Goal: Task Accomplishment & Management: Complete application form

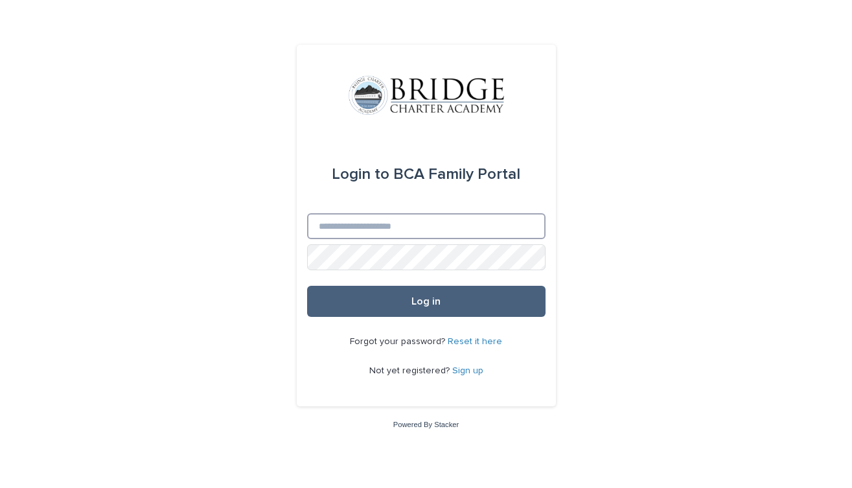
type input "**********"
click at [444, 304] on button "Log in" at bounding box center [426, 301] width 238 height 31
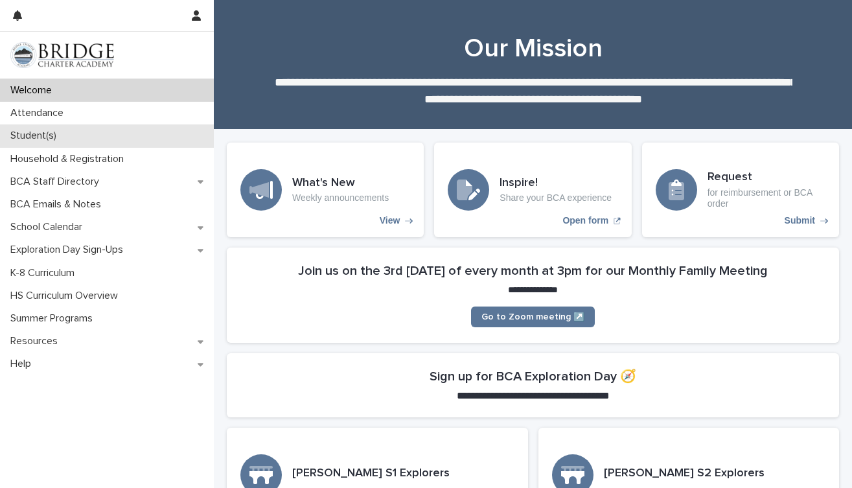
click at [65, 133] on p "Student(s)" at bounding box center [36, 136] width 62 height 12
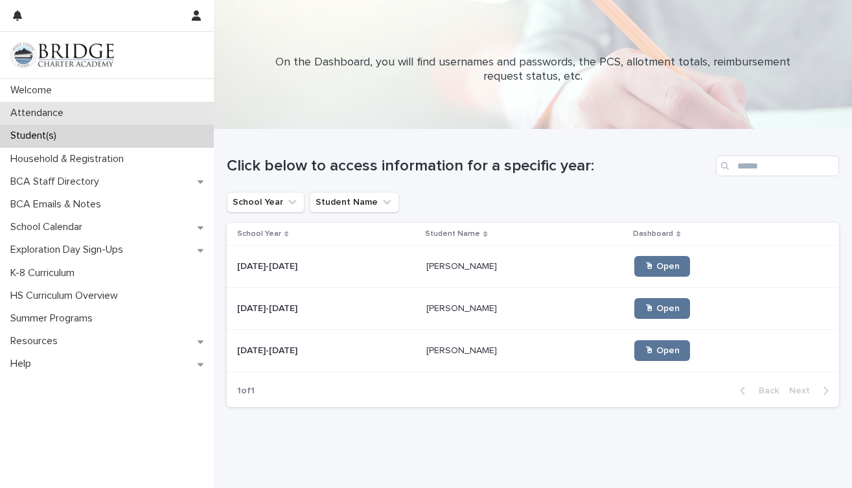
click at [60, 111] on p "Attendance" at bounding box center [39, 113] width 69 height 12
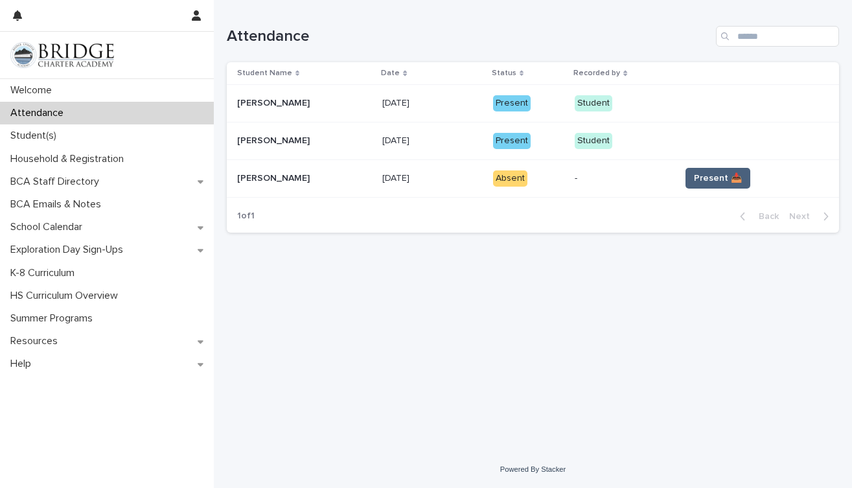
click at [725, 176] on span "Present 📥" at bounding box center [718, 178] width 48 height 13
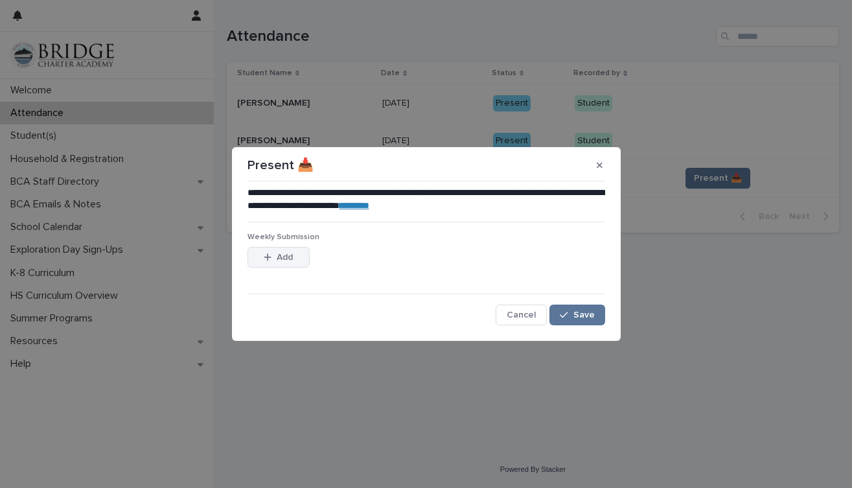
click at [298, 260] on button "Add" at bounding box center [278, 257] width 62 height 21
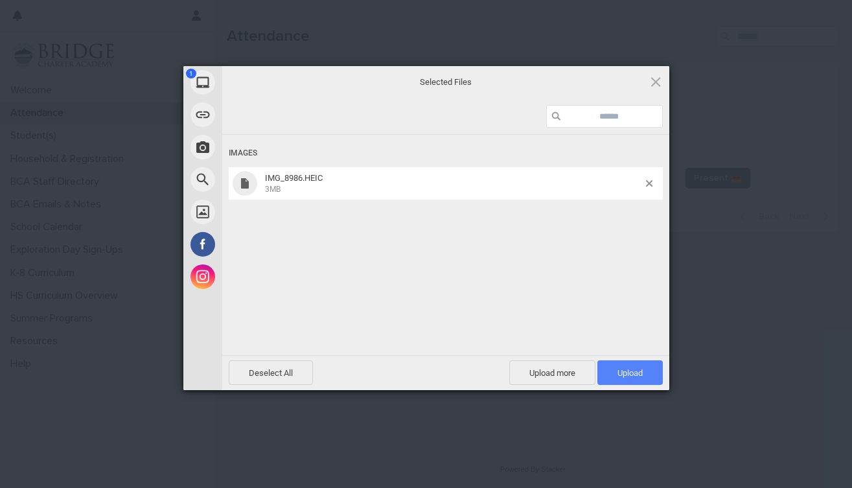
click at [631, 374] on span "Upload 1" at bounding box center [629, 373] width 25 height 10
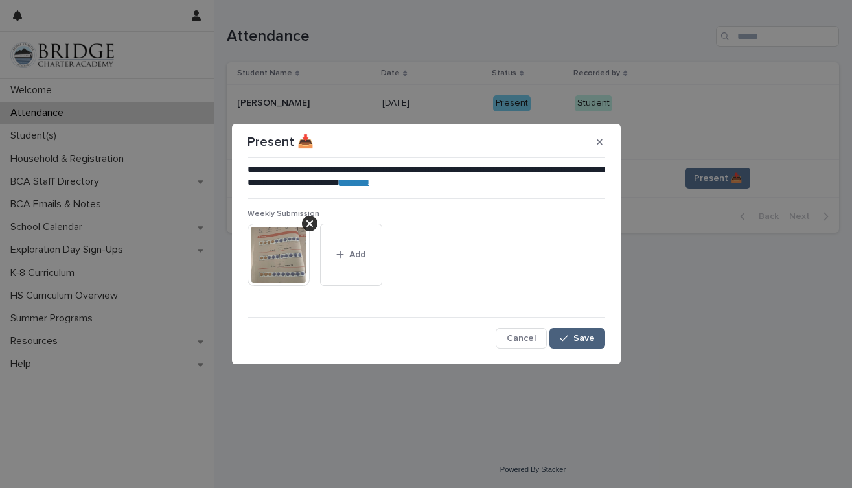
click at [567, 336] on icon "button" at bounding box center [564, 338] width 8 height 9
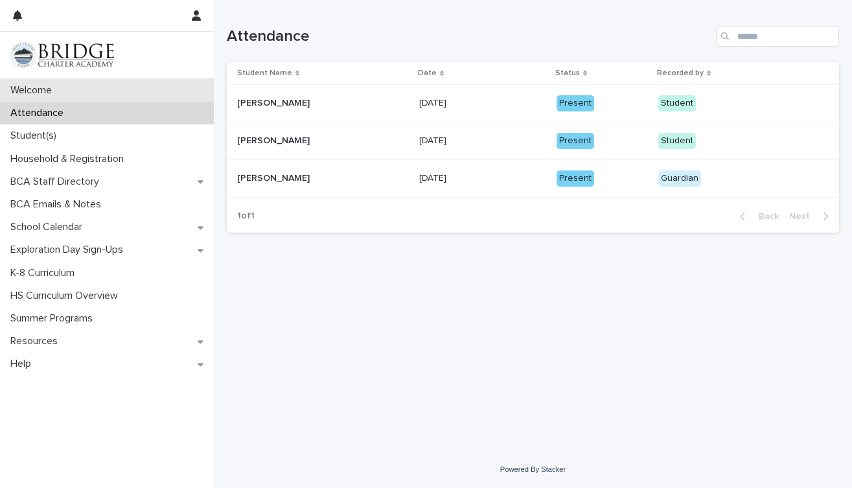
click at [84, 85] on div "Welcome" at bounding box center [107, 90] width 214 height 23
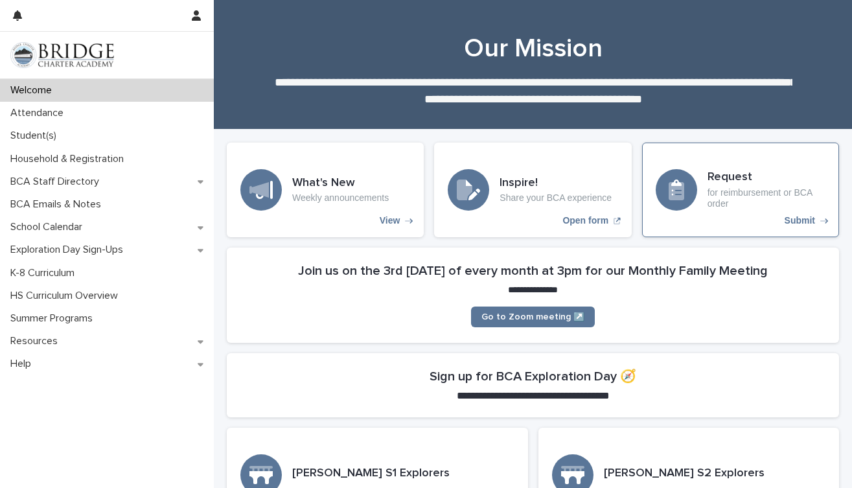
click at [766, 199] on p "for reimbursement or BCA order" at bounding box center [766, 198] width 118 height 22
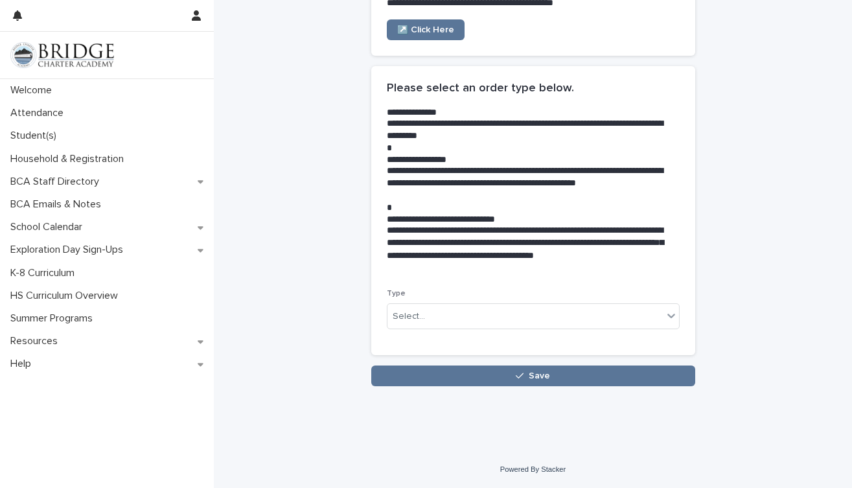
scroll to position [201, 0]
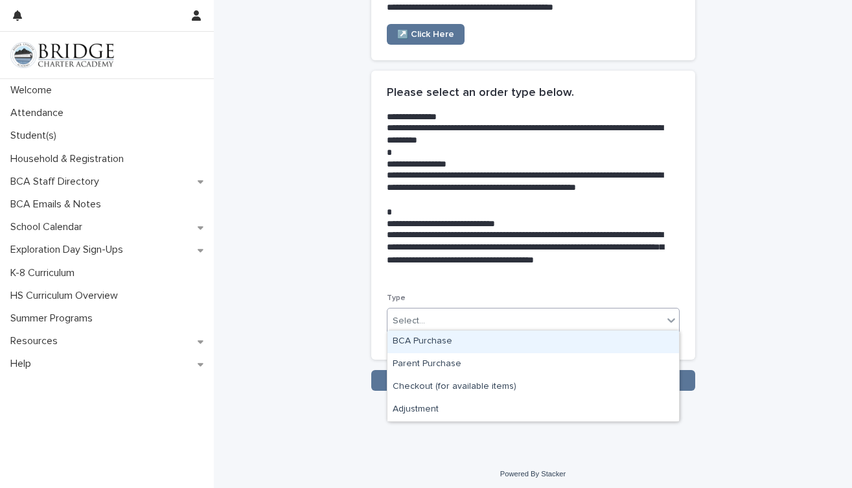
drag, startPoint x: 437, startPoint y: 315, endPoint x: 448, endPoint y: 322, distance: 12.8
click at [437, 315] on div "Select..." at bounding box center [524, 320] width 275 height 21
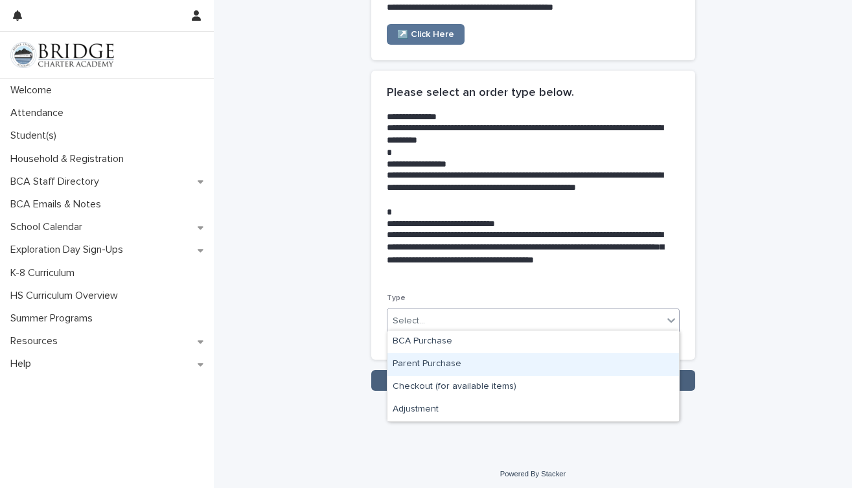
click at [460, 367] on div "Parent Purchase" at bounding box center [532, 364] width 291 height 23
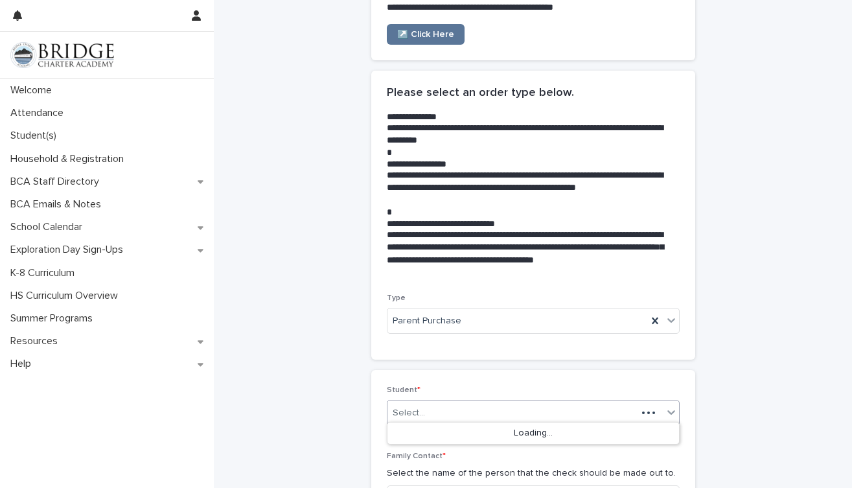
click at [451, 405] on div "Select..." at bounding box center [511, 412] width 249 height 21
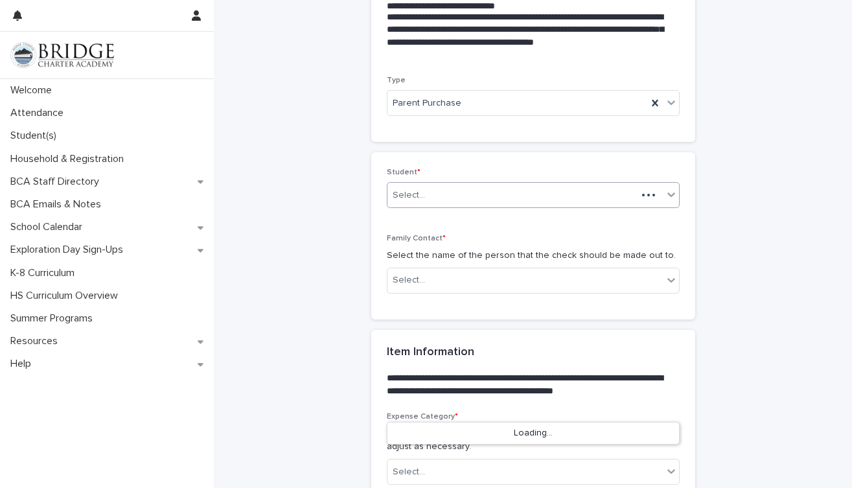
scroll to position [429, 0]
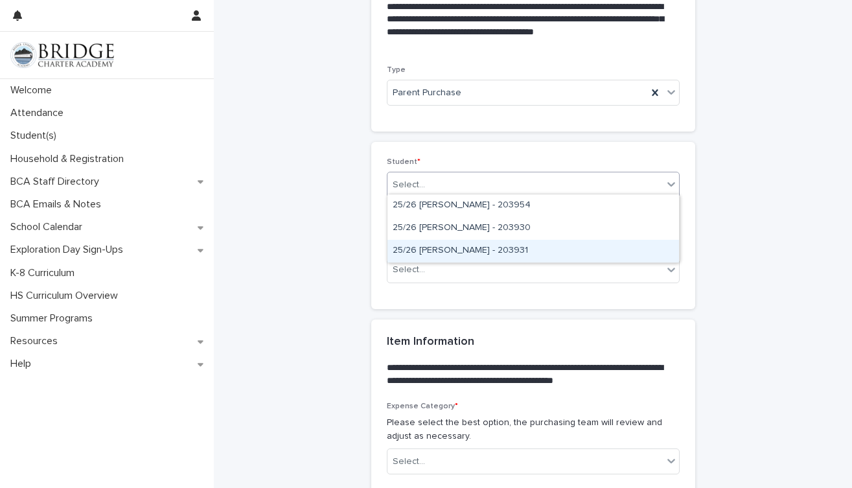
click at [495, 251] on div "25/26 [PERSON_NAME] - 203931" at bounding box center [532, 251] width 291 height 23
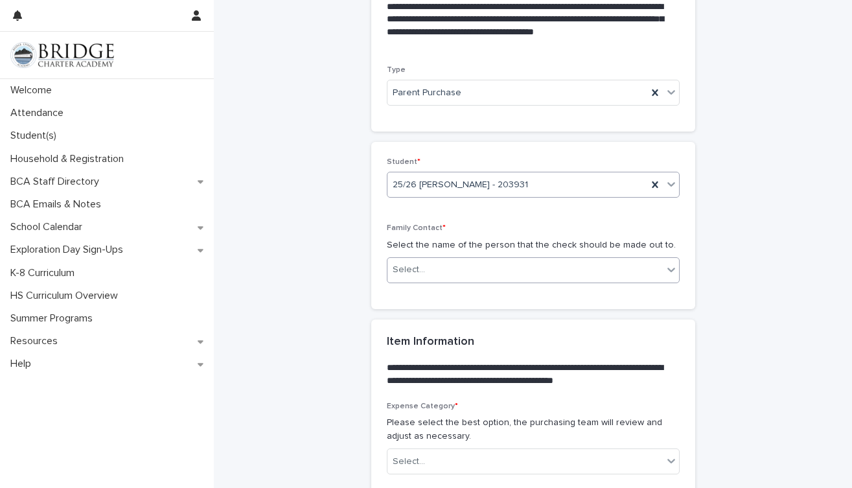
click at [451, 262] on div "Select..." at bounding box center [524, 269] width 275 height 21
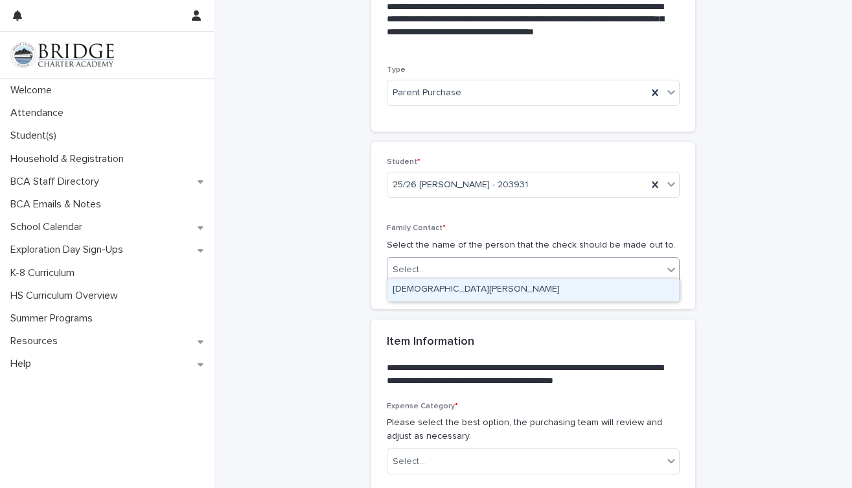
scroll to position [426, 0]
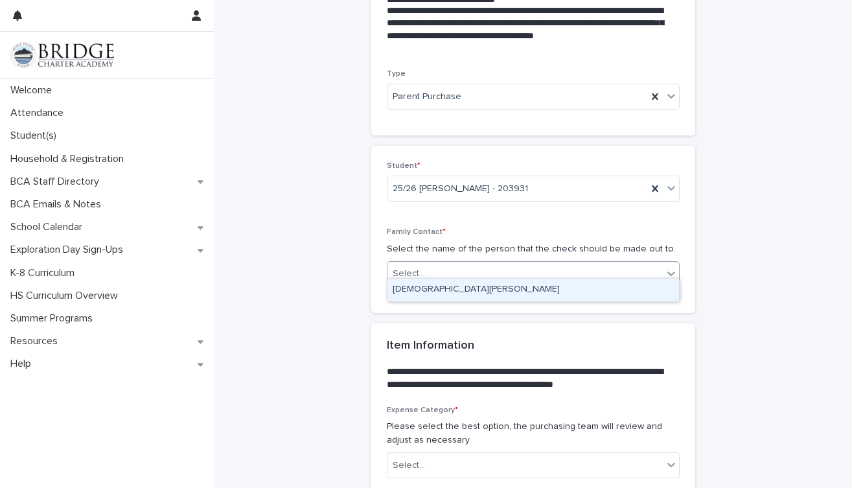
click at [464, 291] on div "[DEMOGRAPHIC_DATA][PERSON_NAME]" at bounding box center [532, 290] width 291 height 23
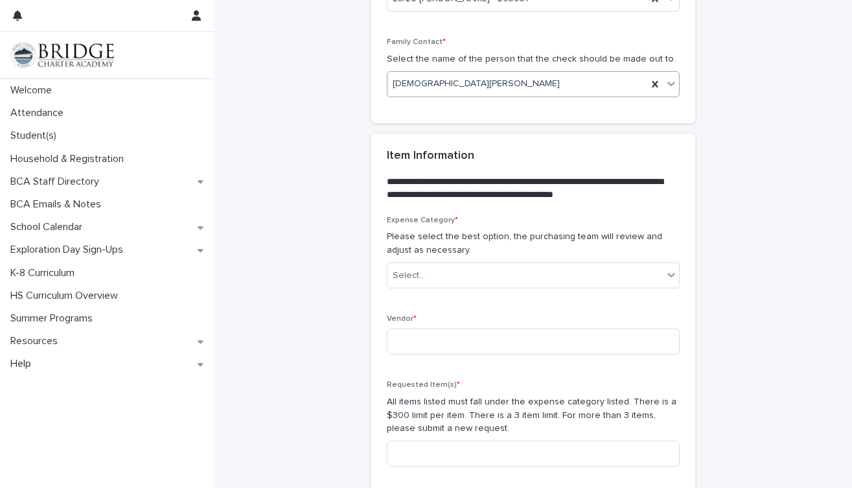
scroll to position [620, 0]
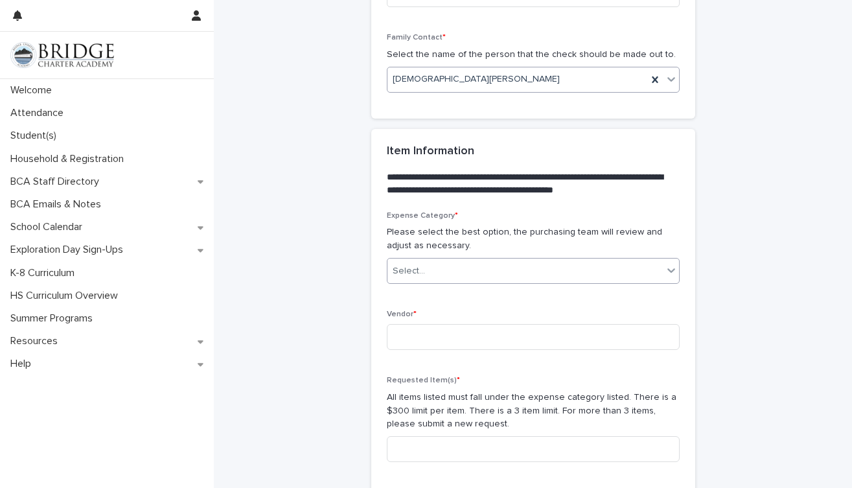
click at [450, 265] on div "Select..." at bounding box center [524, 270] width 275 height 21
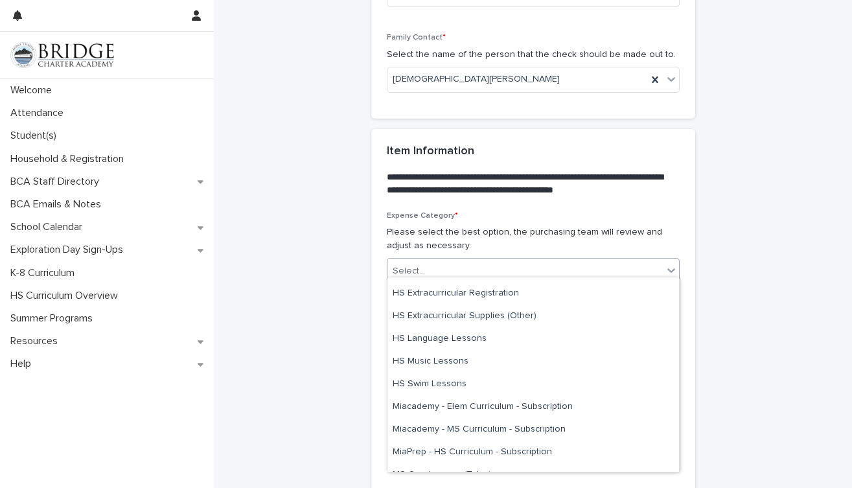
scroll to position [424, 0]
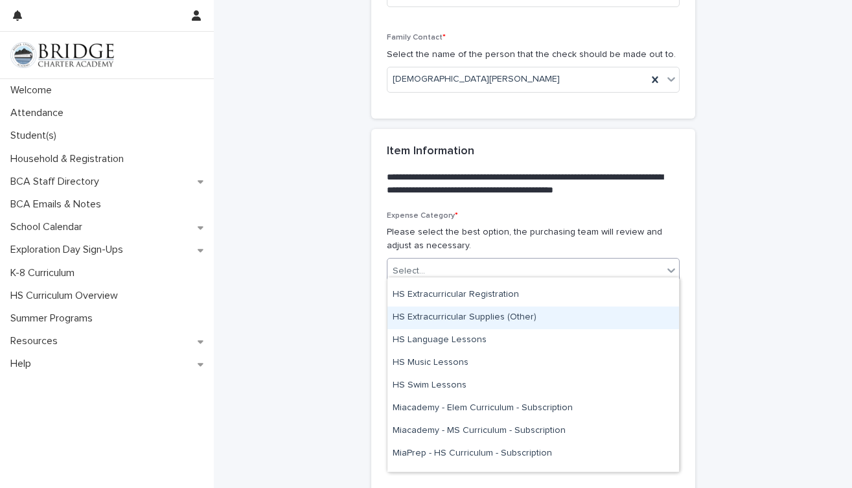
click at [465, 321] on div "HS Extracurricular Supplies (Other)" at bounding box center [532, 317] width 291 height 23
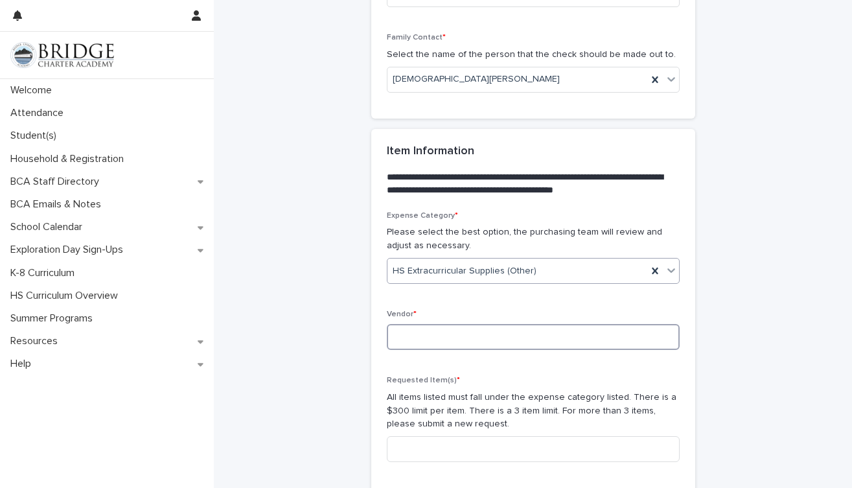
click at [449, 330] on input at bounding box center [533, 337] width 293 height 26
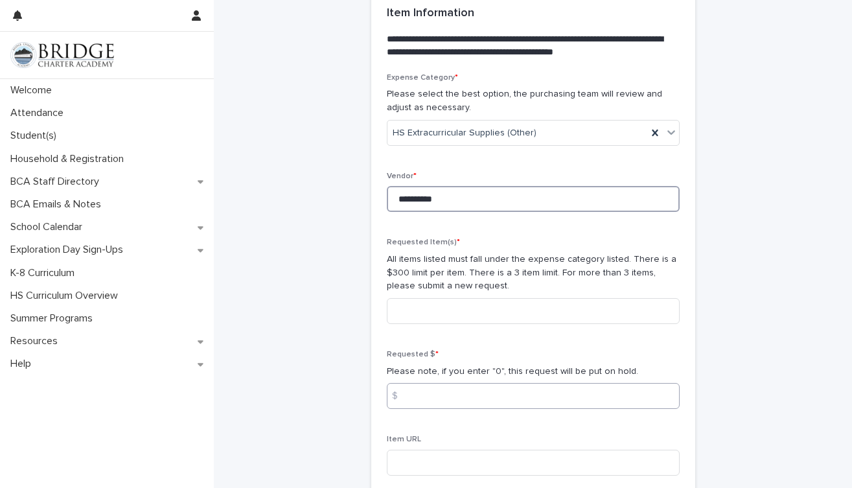
scroll to position [775, 0]
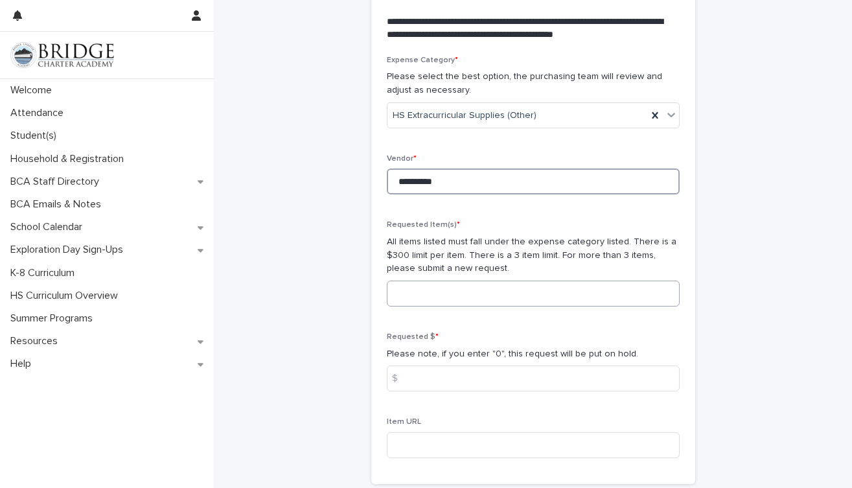
type input "**********"
click at [443, 284] on input at bounding box center [533, 293] width 293 height 26
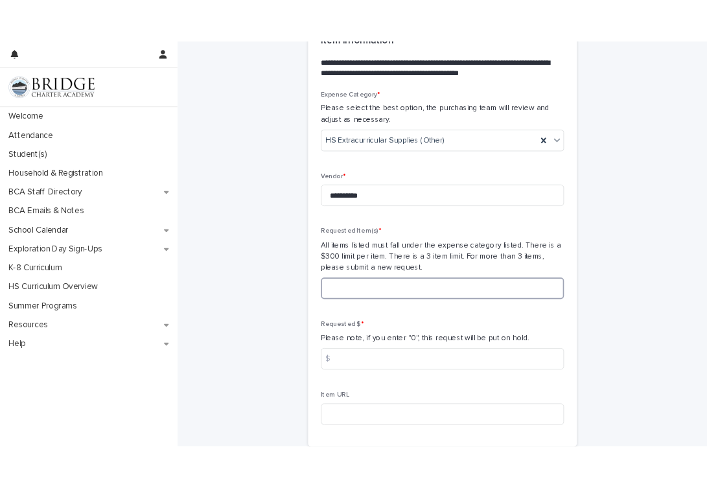
scroll to position [770, 0]
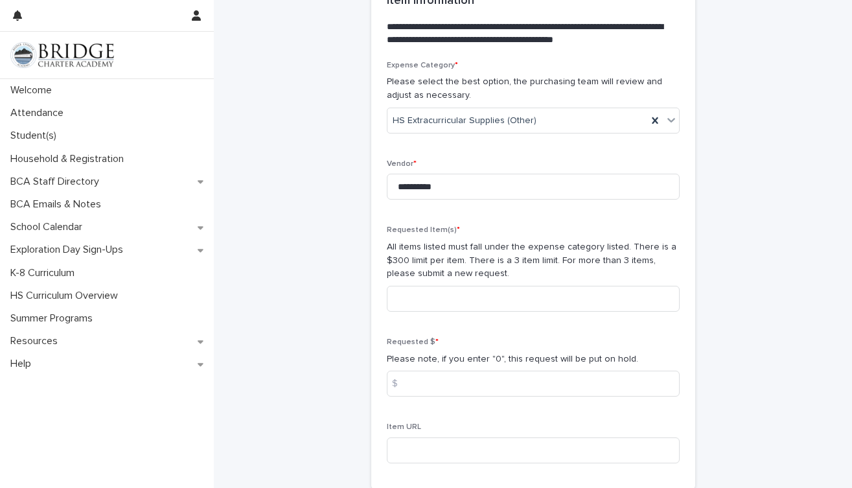
click at [847, 67] on div "**********" at bounding box center [533, 159] width 638 height 1857
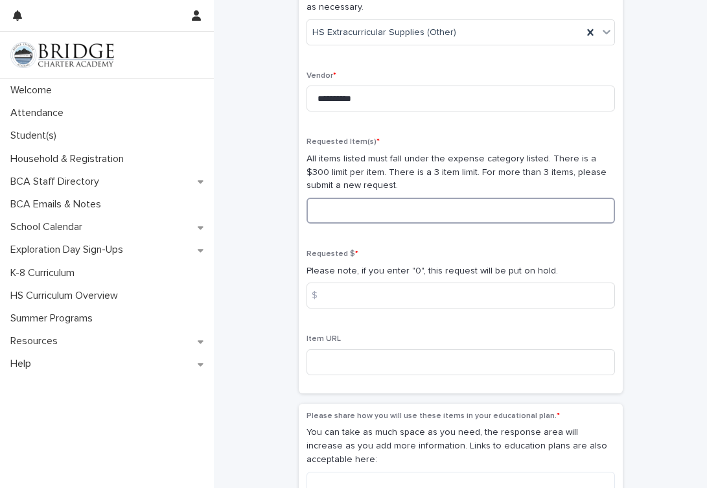
click at [325, 207] on input at bounding box center [460, 211] width 308 height 26
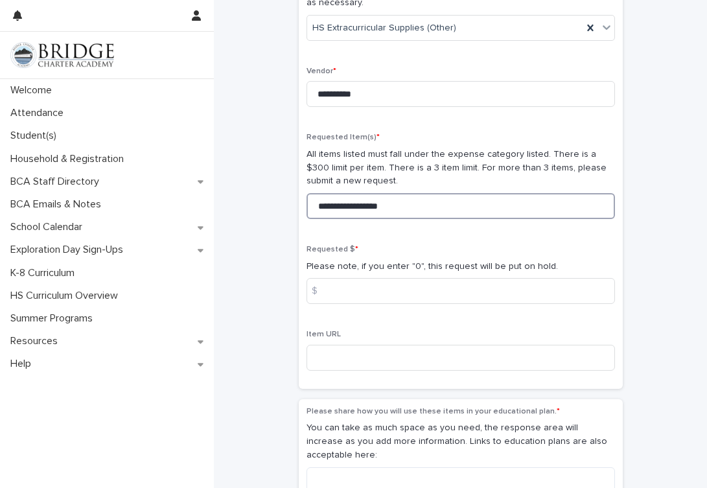
drag, startPoint x: 368, startPoint y: 194, endPoint x: 381, endPoint y: 217, distance: 26.1
click at [368, 194] on input "**********" at bounding box center [460, 206] width 308 height 26
click at [465, 192] on input "**********" at bounding box center [460, 205] width 308 height 26
type input "**********"
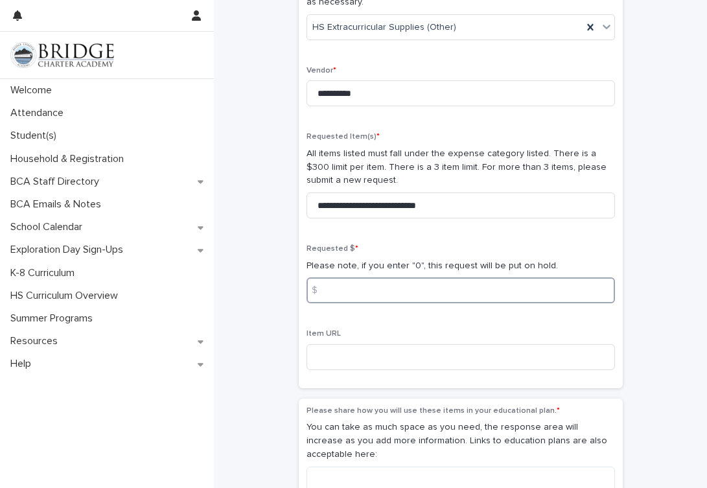
click at [339, 284] on input at bounding box center [460, 290] width 308 height 26
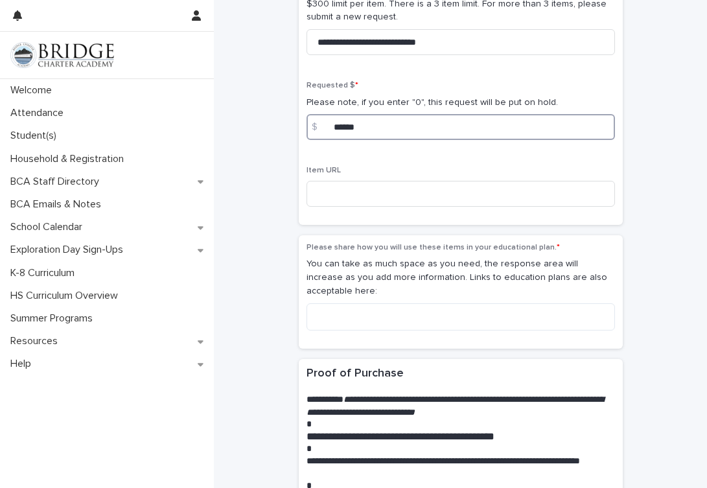
scroll to position [940, 0]
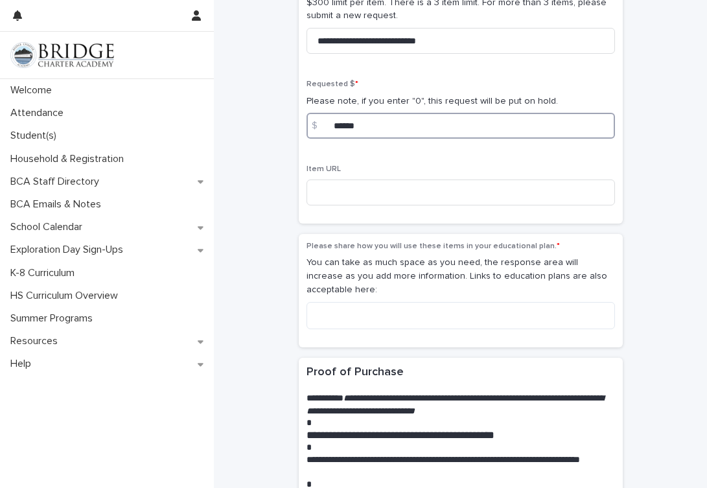
type input "******"
click at [378, 305] on div "Please share how you will use these items in your educational plan. * You can t…" at bounding box center [460, 291] width 308 height 98
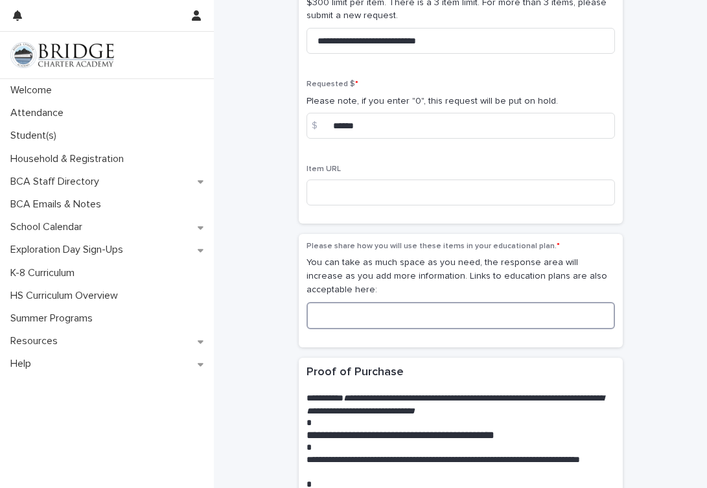
click at [378, 302] on textarea at bounding box center [460, 315] width 308 height 27
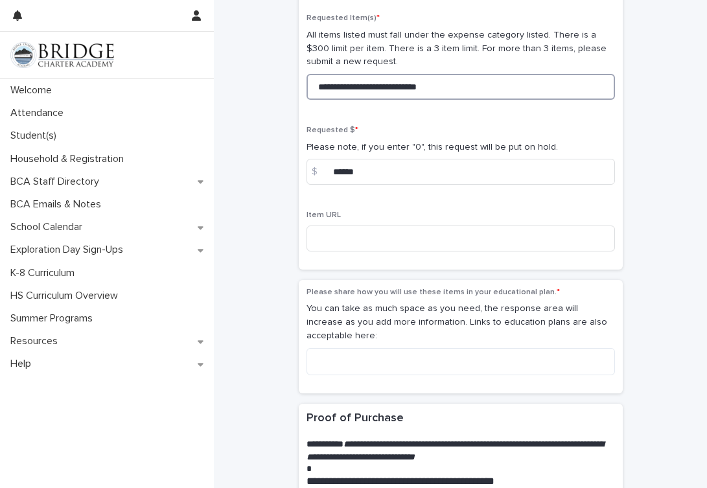
scroll to position [894, 0]
drag, startPoint x: 455, startPoint y: 79, endPoint x: 315, endPoint y: 87, distance: 140.2
click at [315, 87] on input "**********" at bounding box center [460, 86] width 308 height 26
drag, startPoint x: 440, startPoint y: 73, endPoint x: 292, endPoint y: 71, distance: 147.7
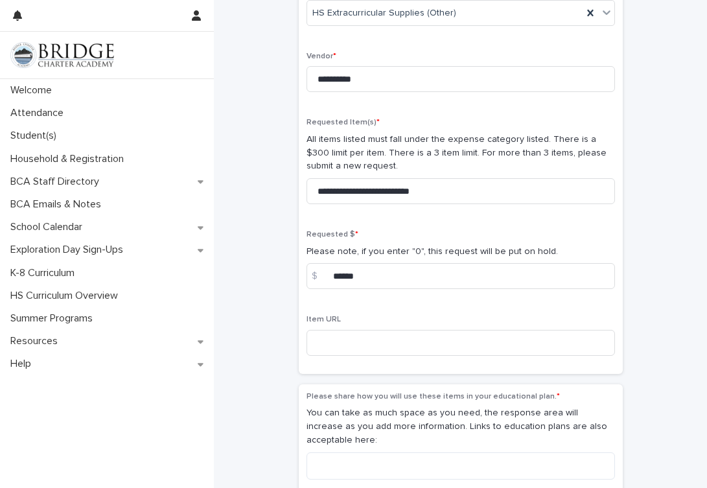
scroll to position [843, 0]
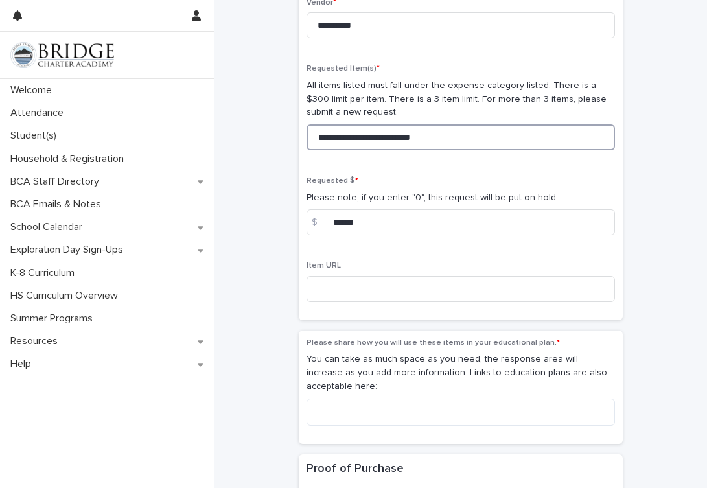
drag, startPoint x: 369, startPoint y: 128, endPoint x: 454, endPoint y: 135, distance: 85.1
click at [453, 137] on input "**********" at bounding box center [460, 137] width 308 height 26
drag, startPoint x: 452, startPoint y: 131, endPoint x: 306, endPoint y: 123, distance: 145.9
click at [306, 124] on input "**********" at bounding box center [460, 137] width 308 height 26
drag, startPoint x: 563, startPoint y: 133, endPoint x: 431, endPoint y: 131, distance: 132.8
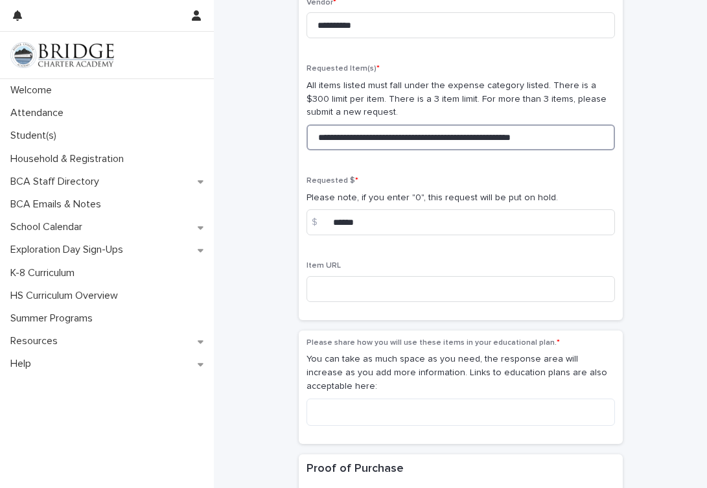
click at [431, 131] on input "**********" at bounding box center [460, 137] width 308 height 26
click at [379, 130] on input "**********" at bounding box center [460, 137] width 308 height 26
drag, startPoint x: 455, startPoint y: 124, endPoint x: 398, endPoint y: 128, distance: 57.8
click at [398, 128] on input "**********" at bounding box center [460, 137] width 308 height 26
type input "**********"
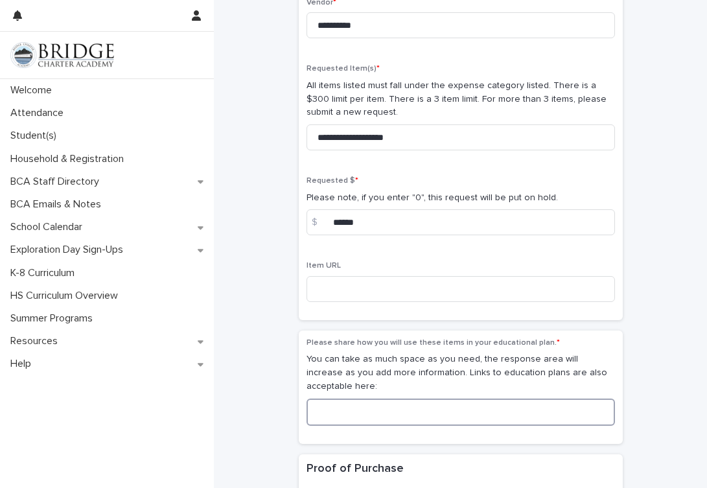
click at [366, 398] on textarea at bounding box center [460, 411] width 308 height 27
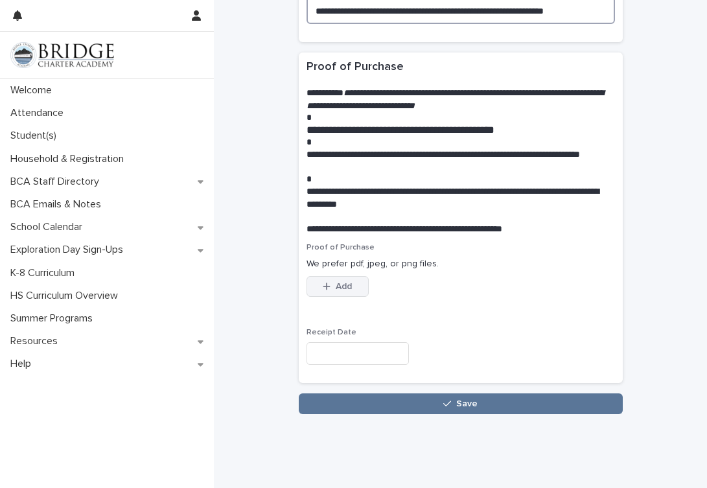
scroll to position [1244, 0]
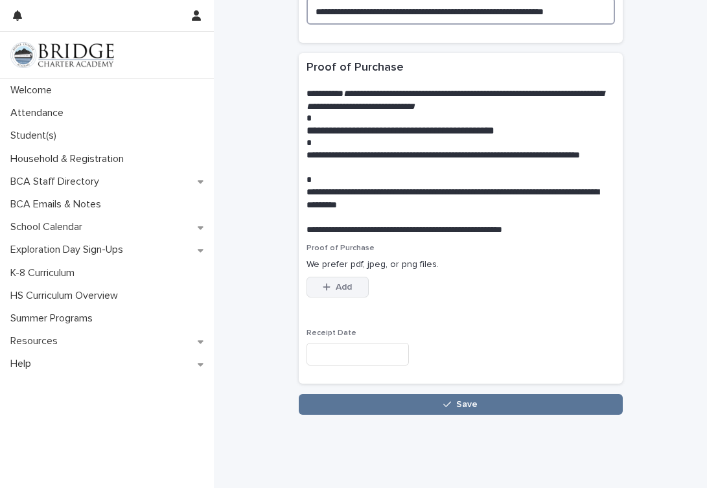
type textarea "**********"
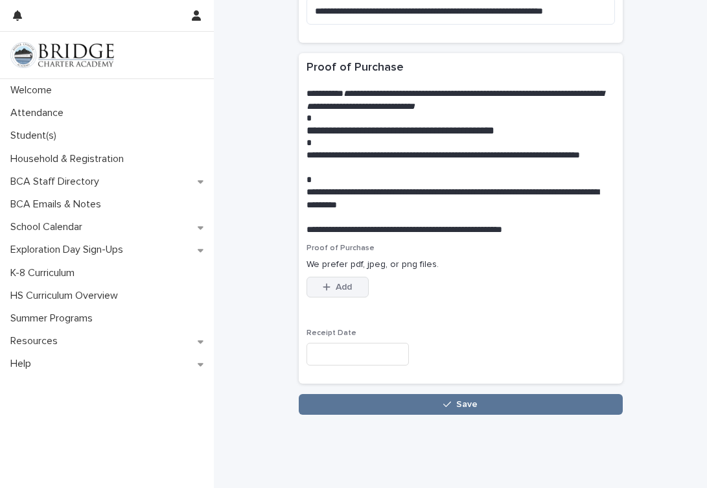
click at [339, 282] on span "Add" at bounding box center [344, 286] width 16 height 9
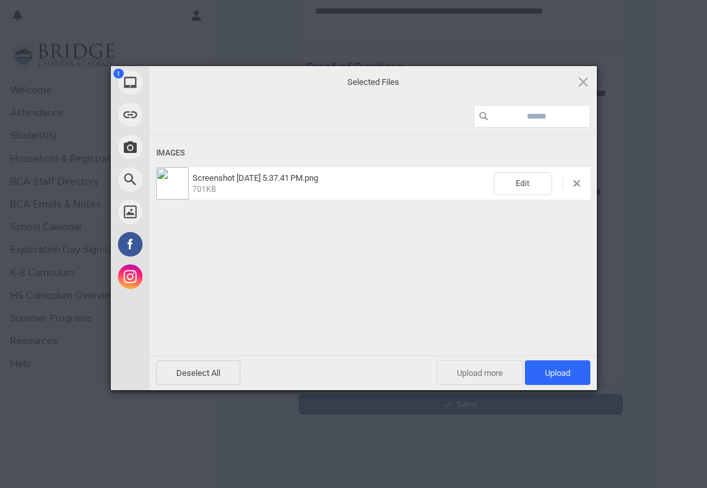
click at [484, 367] on span "Upload more" at bounding box center [480, 372] width 86 height 25
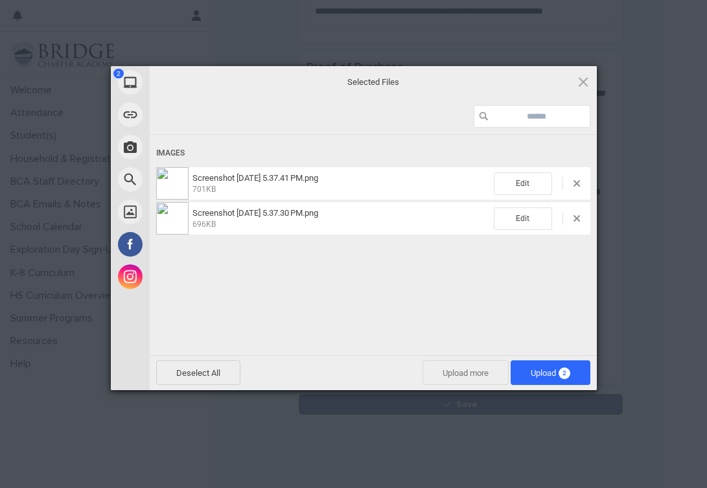
click at [486, 370] on span "Upload more" at bounding box center [465, 372] width 86 height 25
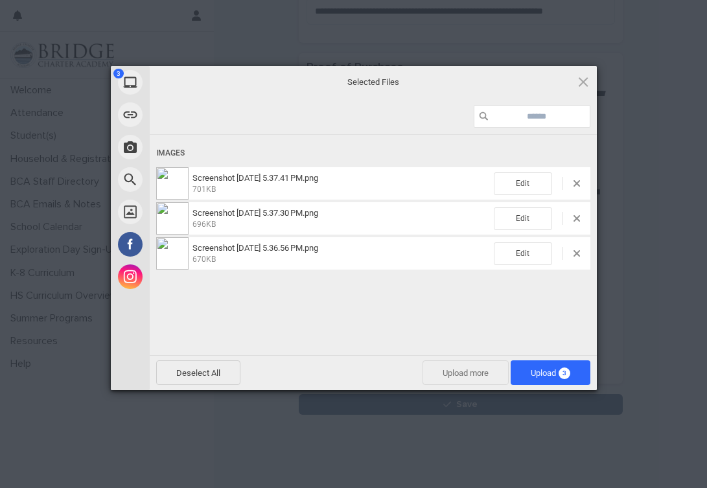
click at [484, 369] on span "Upload more" at bounding box center [465, 372] width 86 height 25
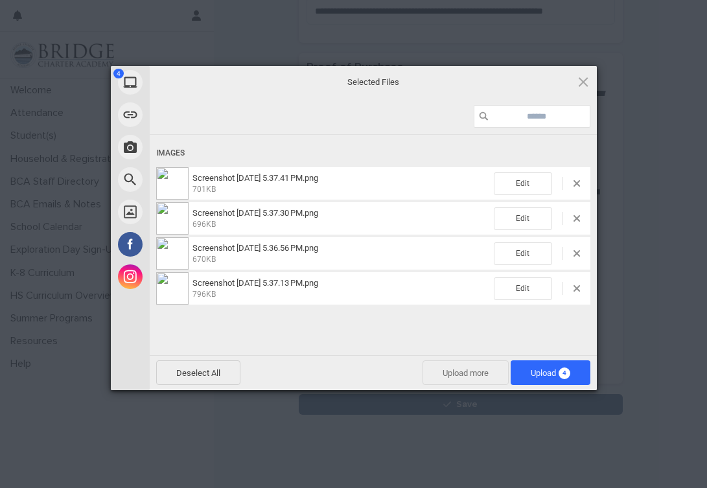
click at [450, 372] on span "Upload more" at bounding box center [465, 372] width 86 height 25
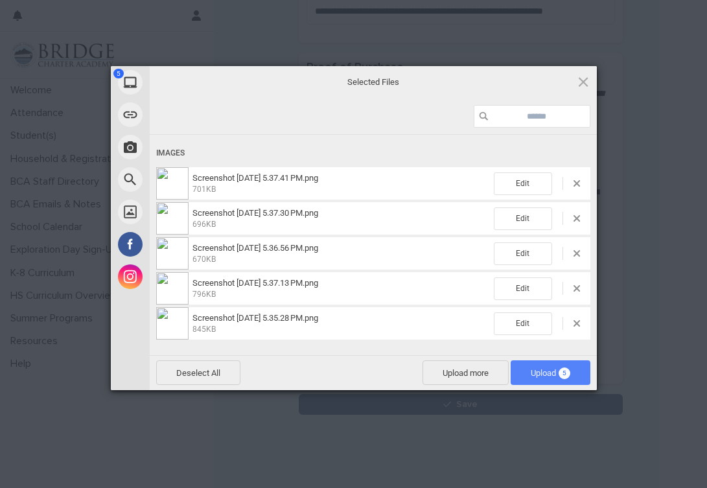
click at [541, 371] on span "Upload 5" at bounding box center [550, 373] width 40 height 10
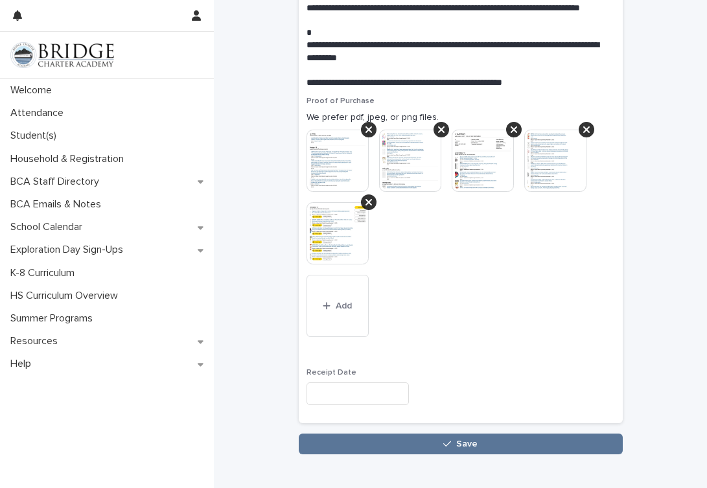
scroll to position [1431, 0]
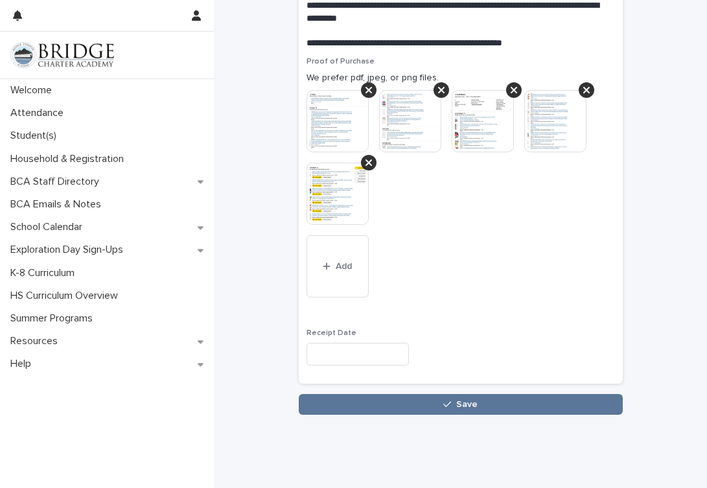
click at [334, 343] on input "text" at bounding box center [357, 354] width 102 height 23
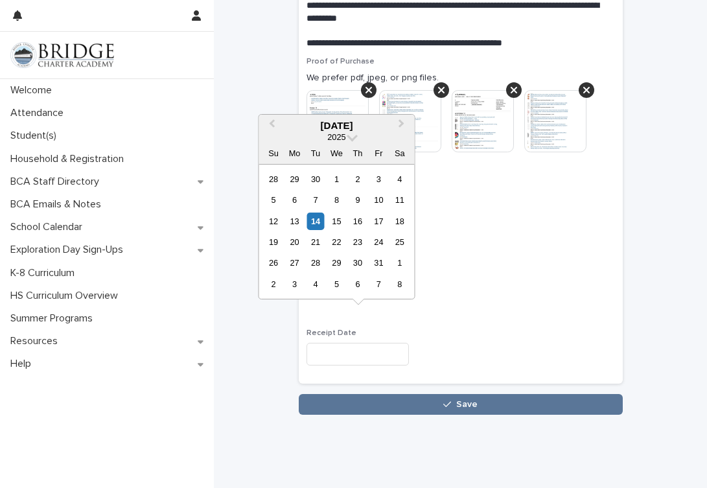
click at [360, 203] on div "9" at bounding box center [356, 199] width 17 height 17
type input "**********"
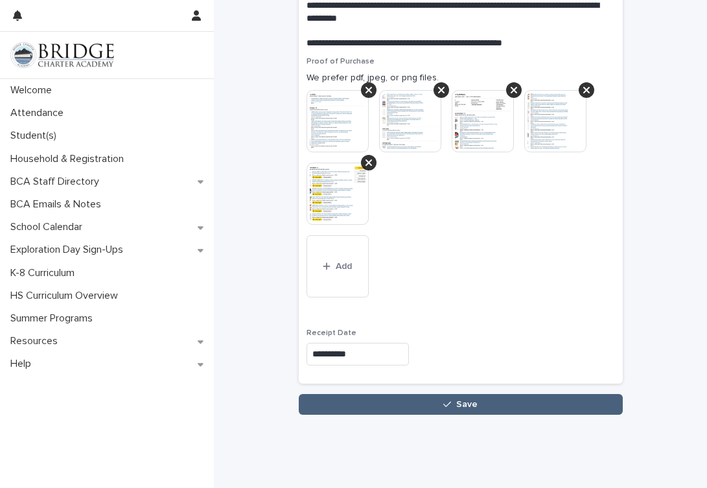
click at [413, 394] on button "Save" at bounding box center [461, 404] width 324 height 21
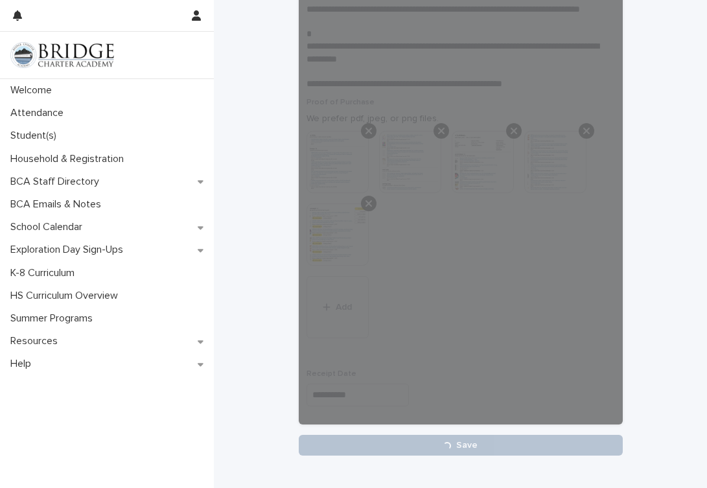
scroll to position [1389, 0]
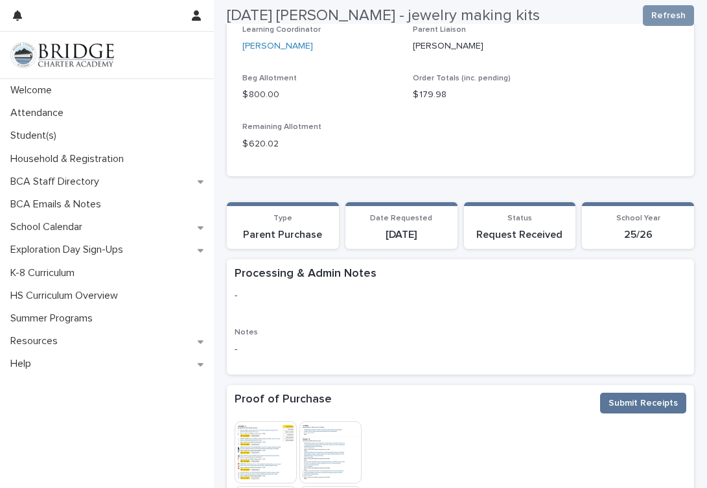
scroll to position [178, 0]
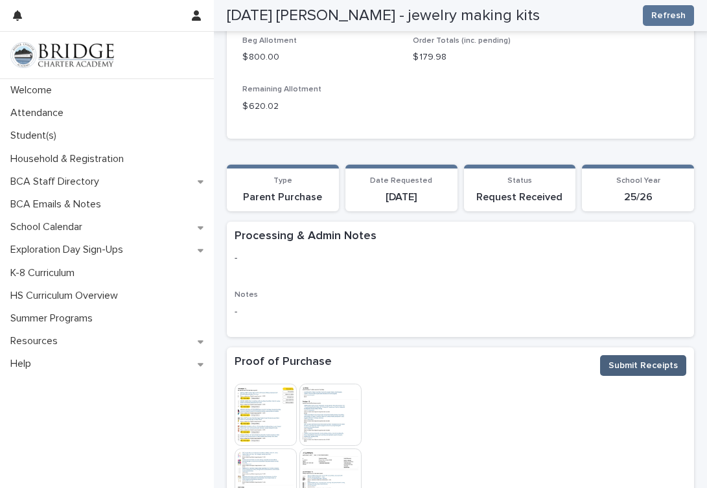
click at [668, 359] on span "Submit Receipts" at bounding box center [642, 365] width 69 height 13
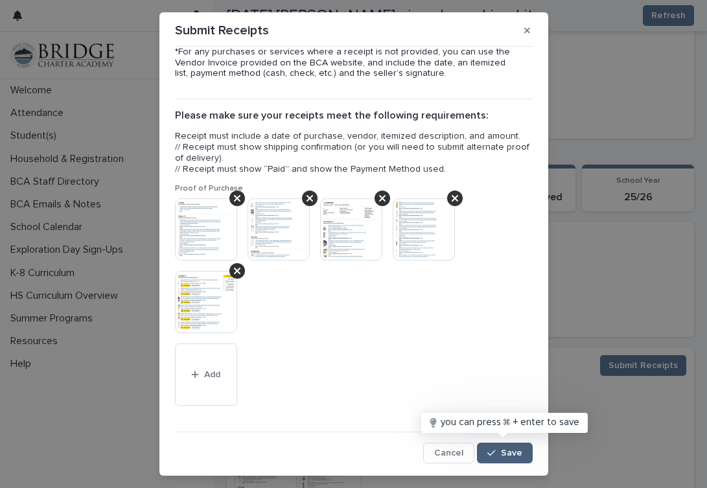
scroll to position [14, 0]
click at [487, 450] on icon "button" at bounding box center [491, 453] width 8 height 9
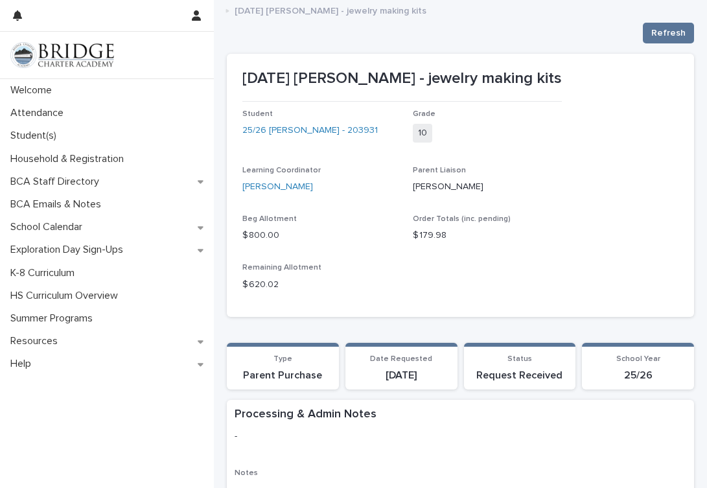
scroll to position [0, 0]
click at [668, 32] on span "Refresh" at bounding box center [668, 33] width 34 height 13
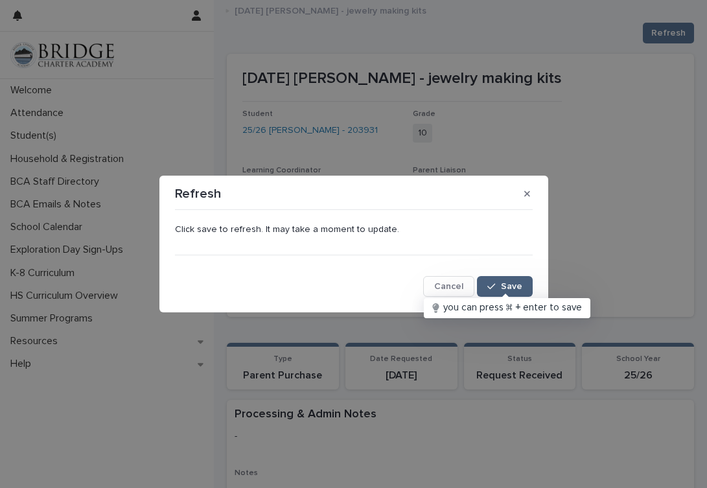
click at [515, 282] on span "Save" at bounding box center [511, 286] width 21 height 9
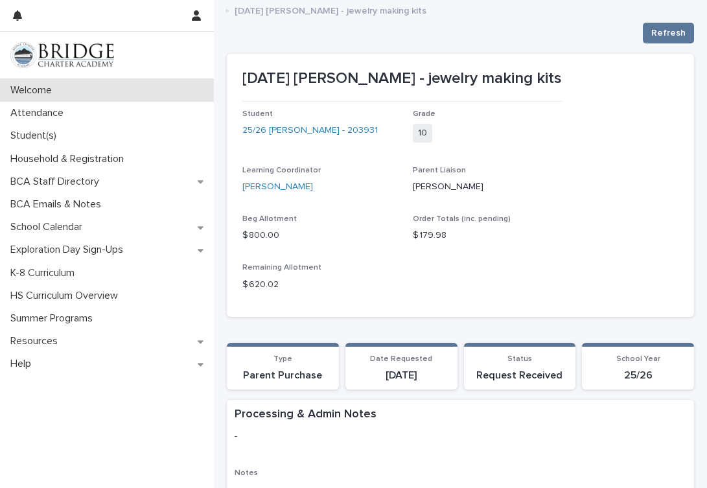
click at [40, 86] on p "Welcome" at bounding box center [33, 90] width 57 height 12
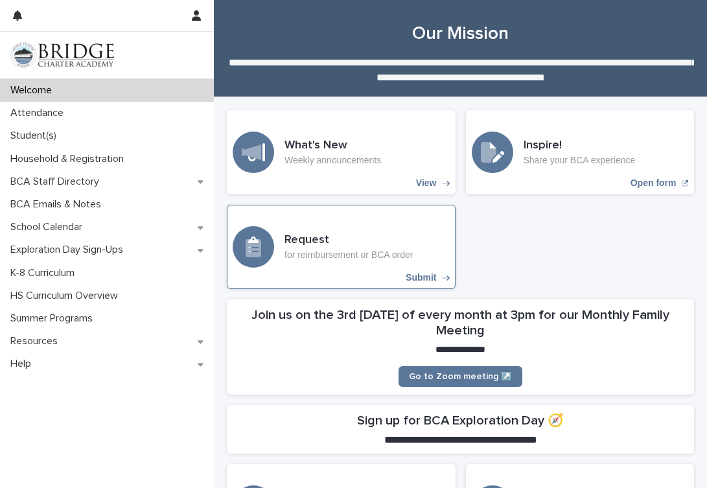
click at [350, 236] on h3 "Request" at bounding box center [348, 240] width 128 height 14
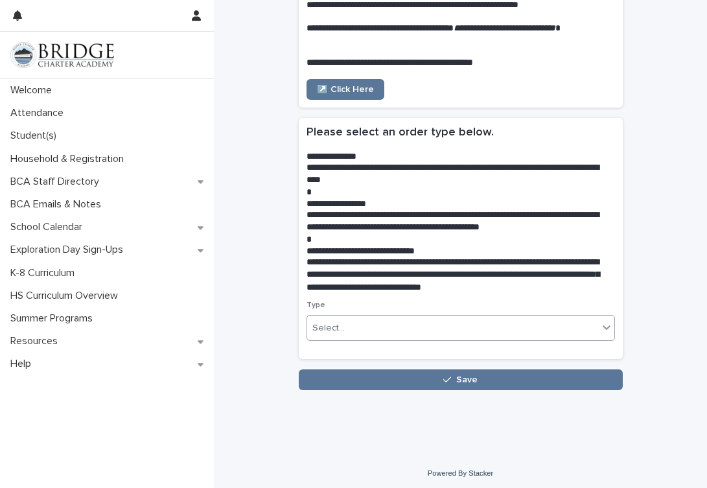
scroll to position [144, 0]
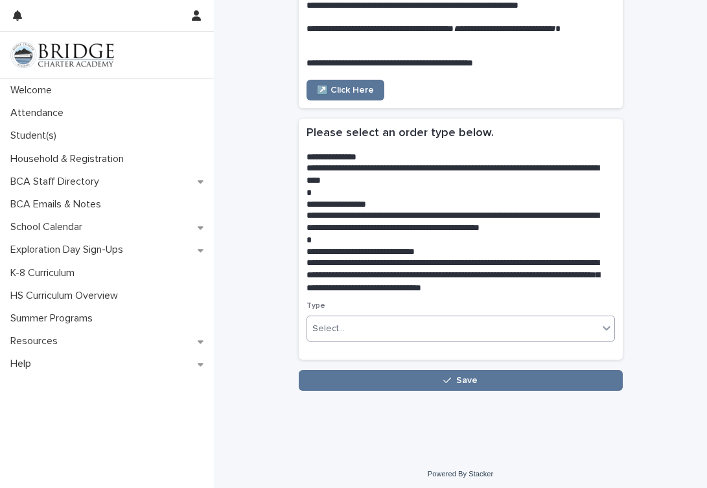
click at [384, 318] on div "Select..." at bounding box center [452, 328] width 291 height 21
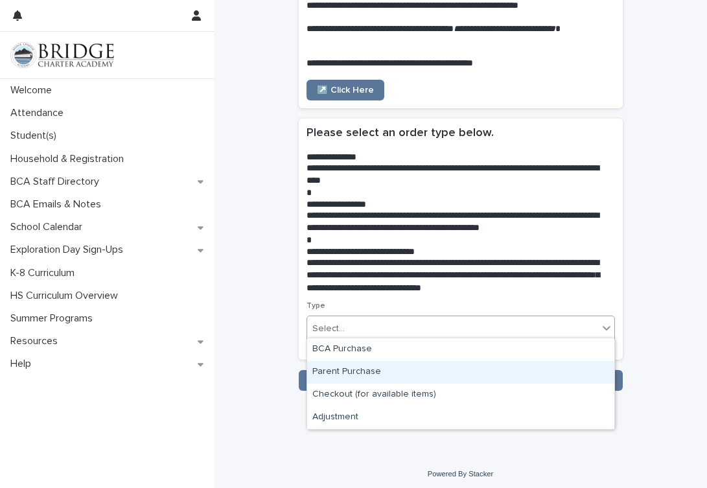
click at [355, 372] on div "Parent Purchase" at bounding box center [460, 372] width 307 height 23
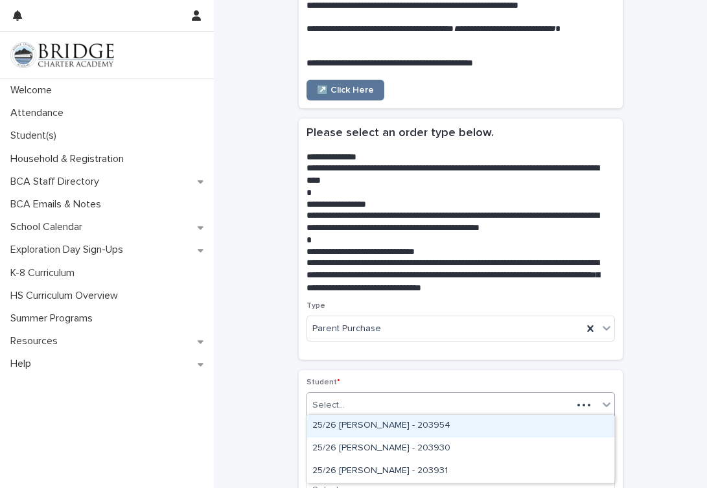
click at [367, 404] on div "Select..." at bounding box center [439, 404] width 265 height 21
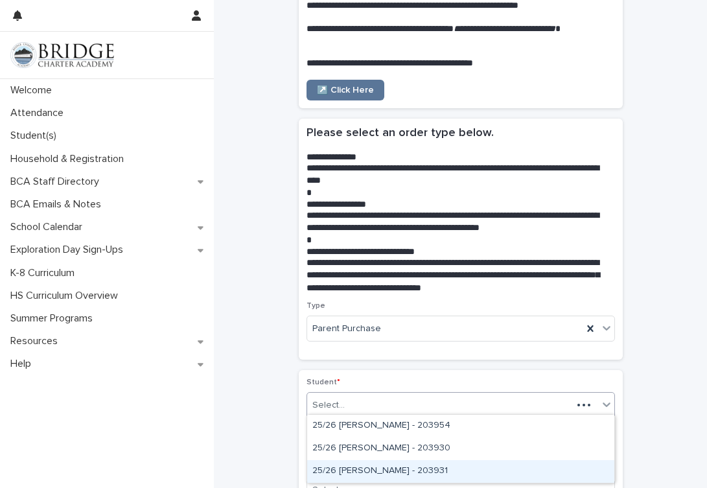
click at [393, 466] on div "25/26 [PERSON_NAME] - 203931" at bounding box center [460, 471] width 307 height 23
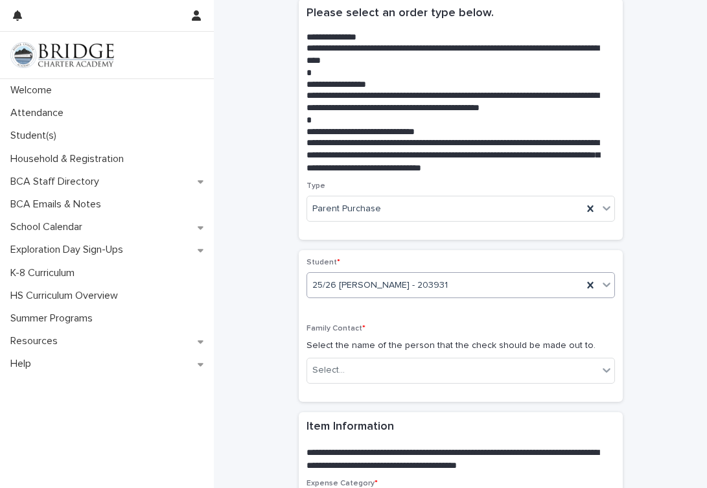
scroll to position [265, 0]
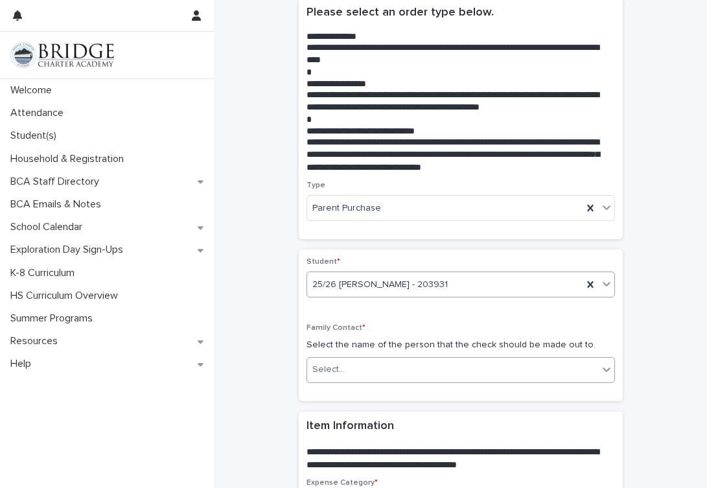
click at [368, 359] on div "Select..." at bounding box center [452, 369] width 291 height 21
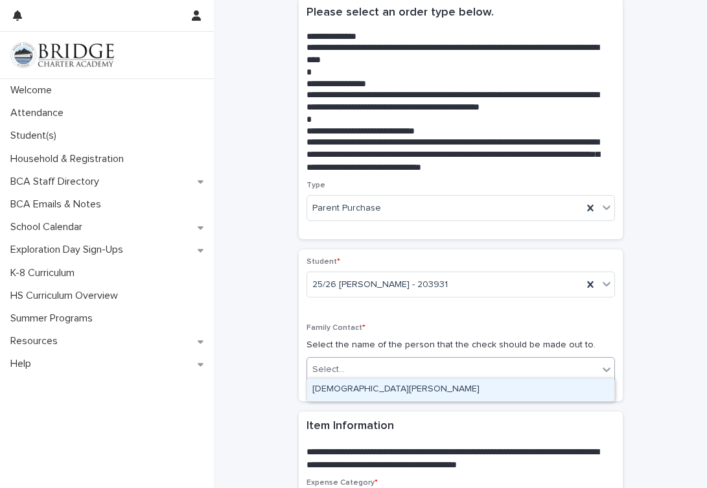
click at [365, 383] on div "[DEMOGRAPHIC_DATA][PERSON_NAME]" at bounding box center [460, 389] width 307 height 23
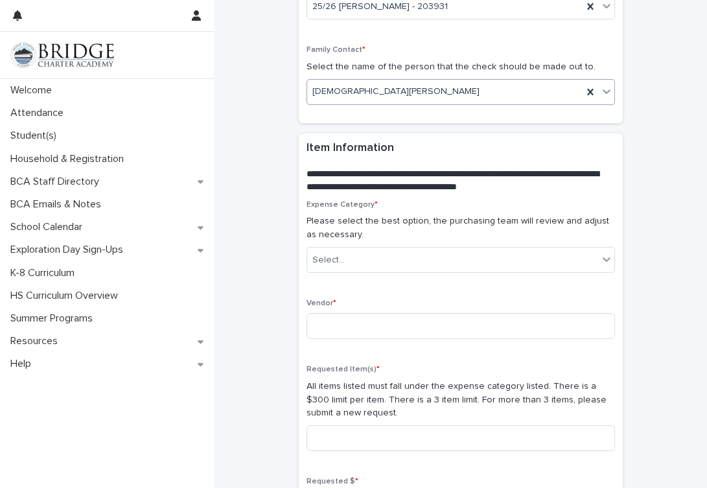
scroll to position [561, 0]
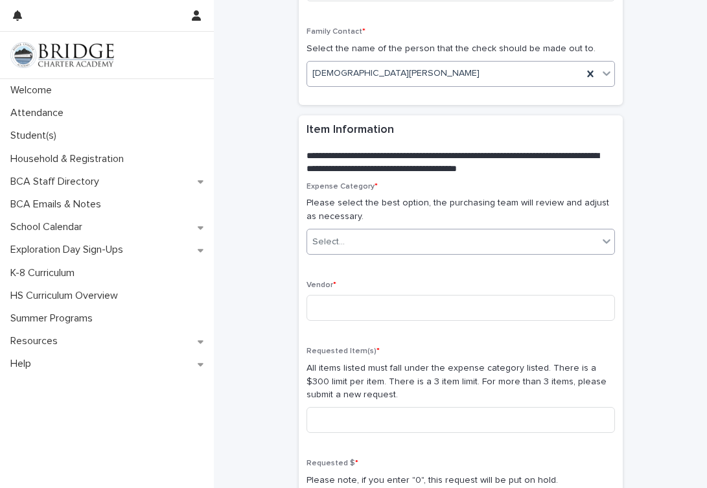
click at [334, 235] on div "Select..." at bounding box center [328, 242] width 32 height 14
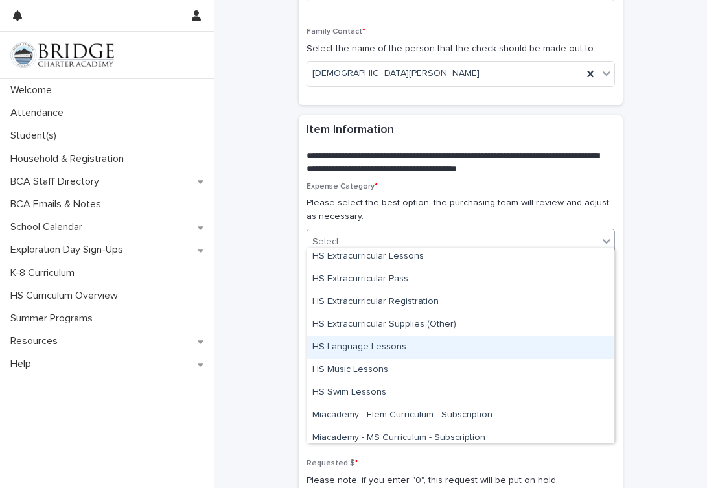
scroll to position [389, 0]
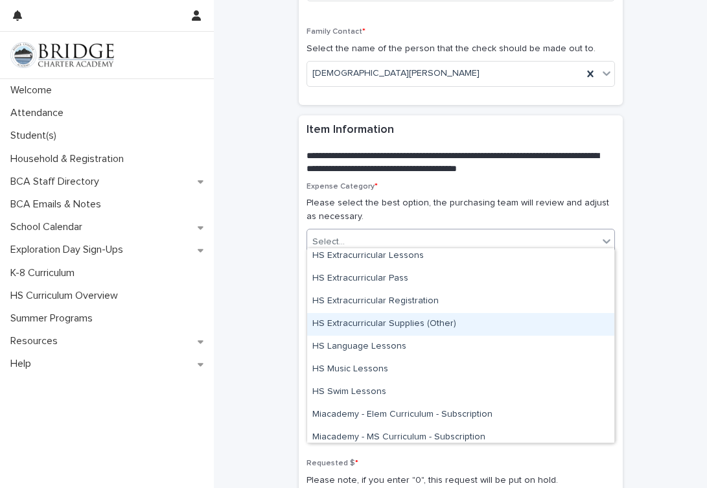
click at [383, 317] on div "HS Extracurricular Supplies (Other)" at bounding box center [460, 324] width 307 height 23
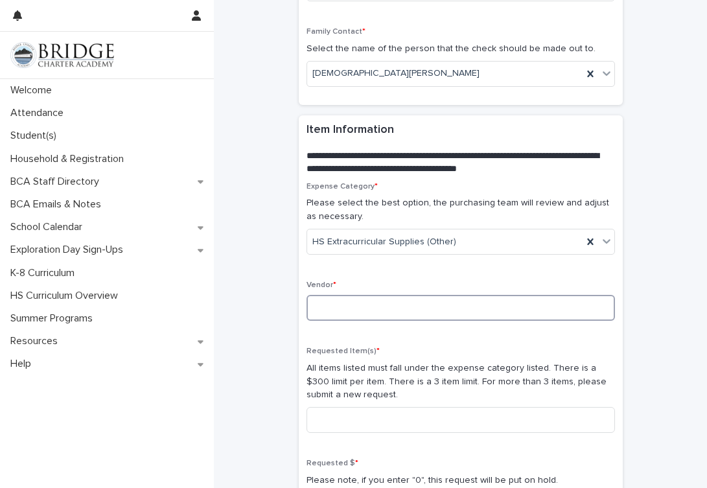
click at [338, 295] on input at bounding box center [460, 308] width 308 height 26
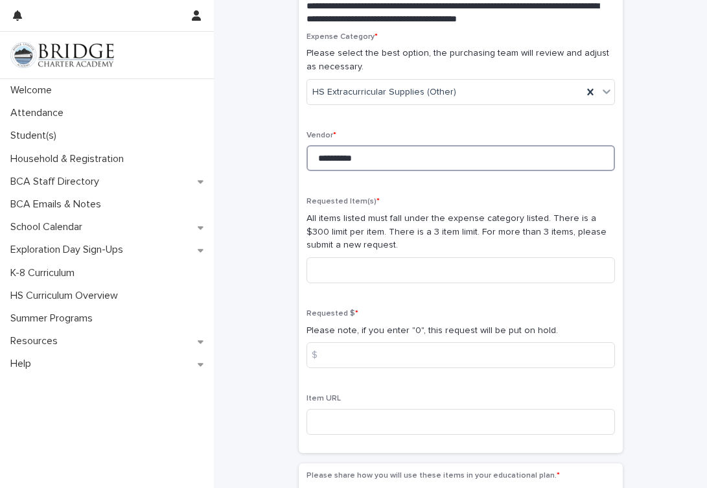
scroll to position [734, 0]
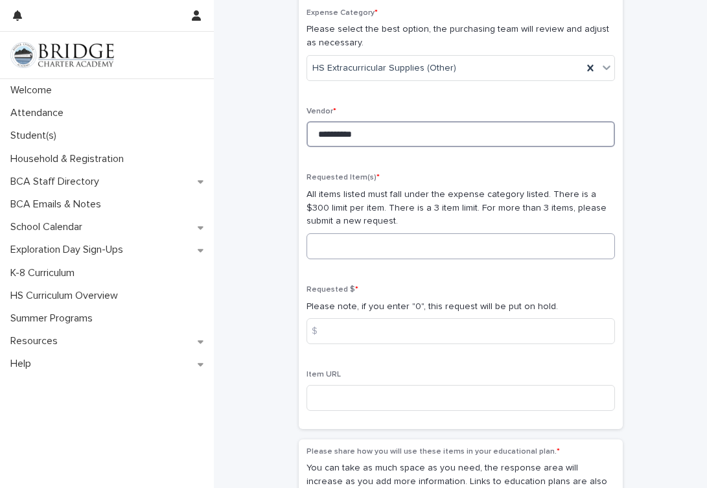
type input "**********"
click at [358, 233] on input at bounding box center [460, 246] width 308 height 26
type input "**********"
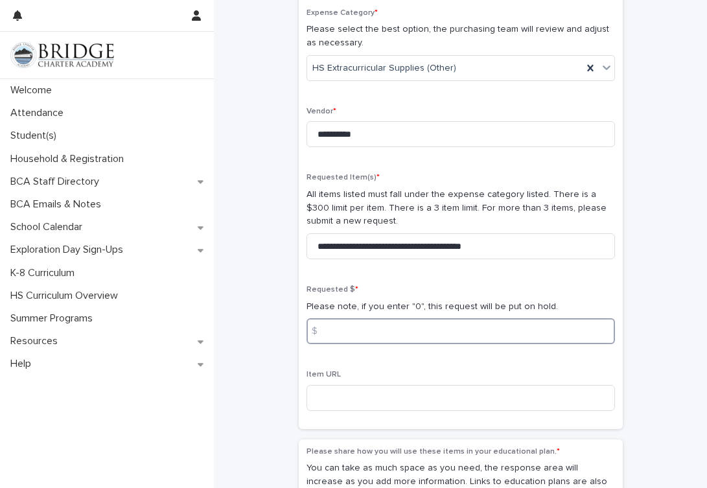
click at [362, 324] on input at bounding box center [460, 331] width 308 height 26
type input "*****"
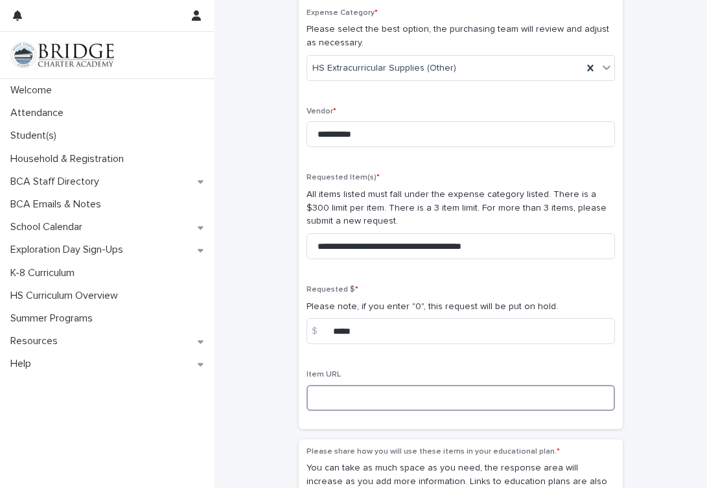
click at [339, 389] on input at bounding box center [460, 398] width 308 height 26
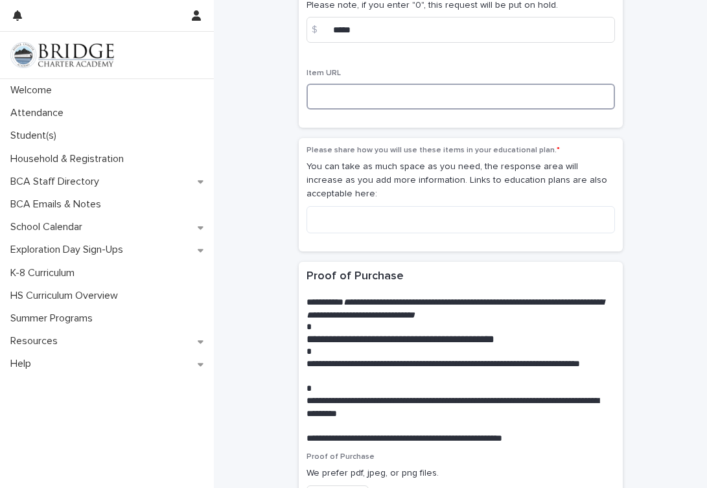
scroll to position [1067, 0]
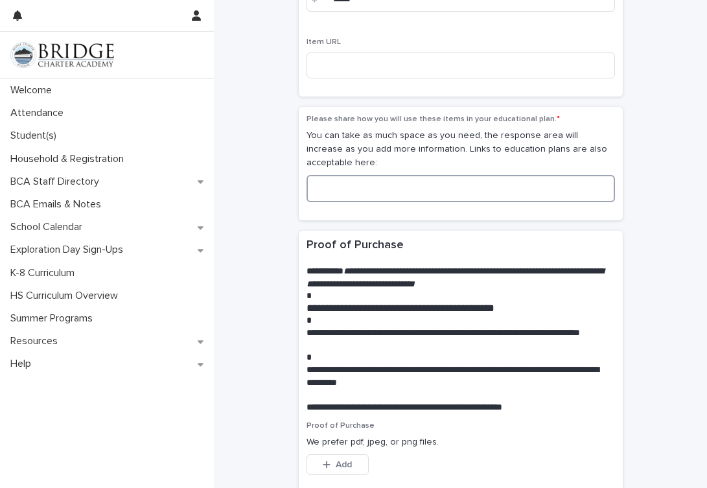
click at [352, 175] on textarea at bounding box center [460, 188] width 308 height 27
type textarea "*"
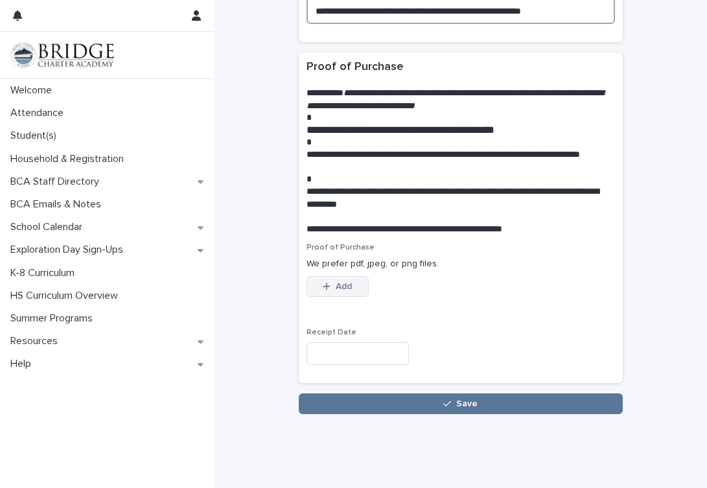
scroll to position [1244, 0]
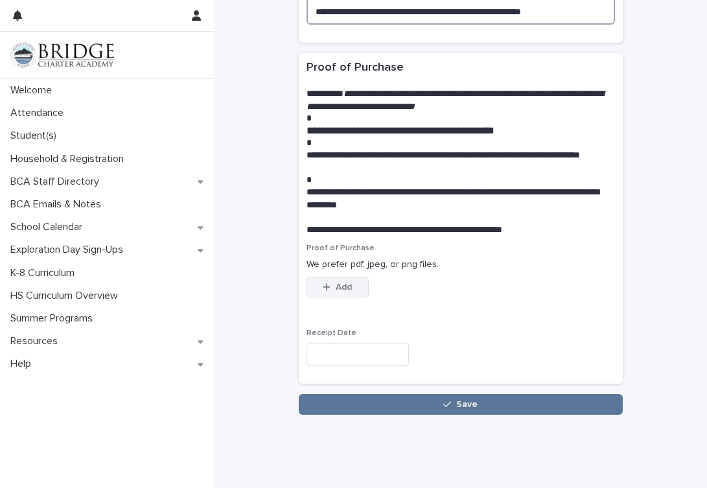
type textarea "**********"
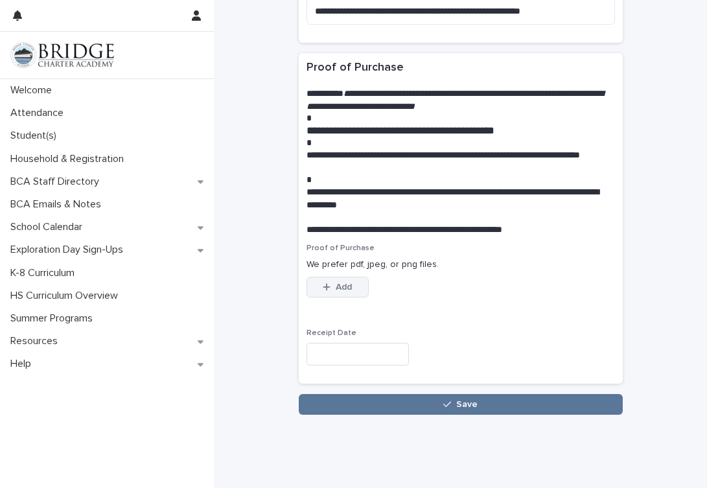
click at [345, 282] on span "Add" at bounding box center [344, 286] width 16 height 9
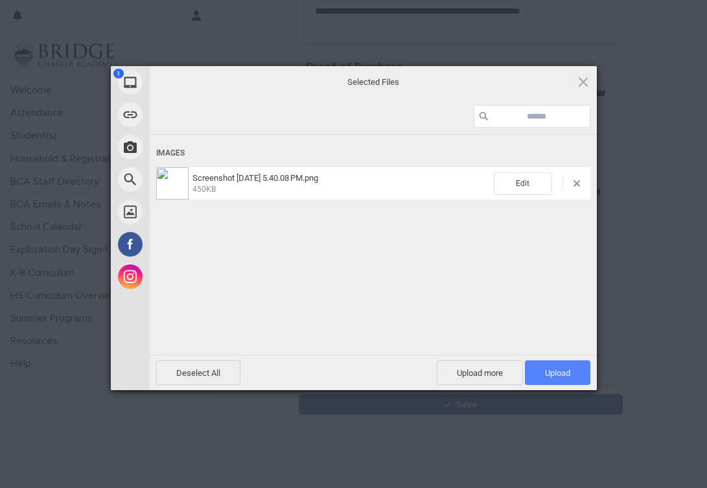
click at [580, 366] on span "Upload 1" at bounding box center [557, 372] width 65 height 25
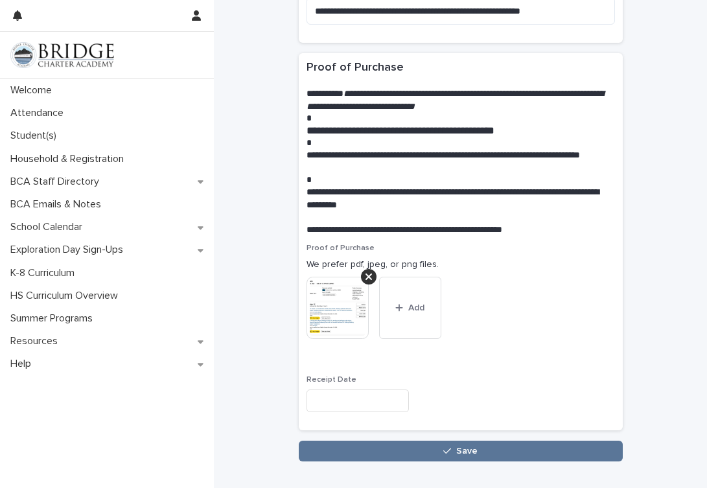
drag, startPoint x: 378, startPoint y: 372, endPoint x: 387, endPoint y: 372, distance: 9.1
click at [378, 389] on input "text" at bounding box center [357, 400] width 102 height 23
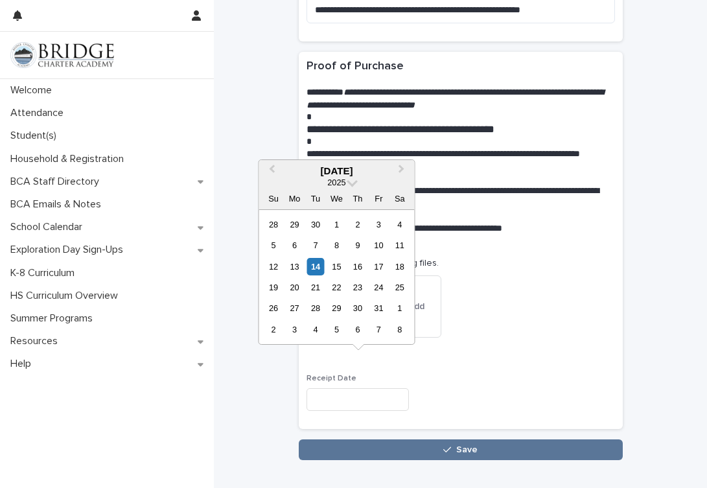
click at [362, 243] on div "9" at bounding box center [356, 244] width 17 height 17
type input "**********"
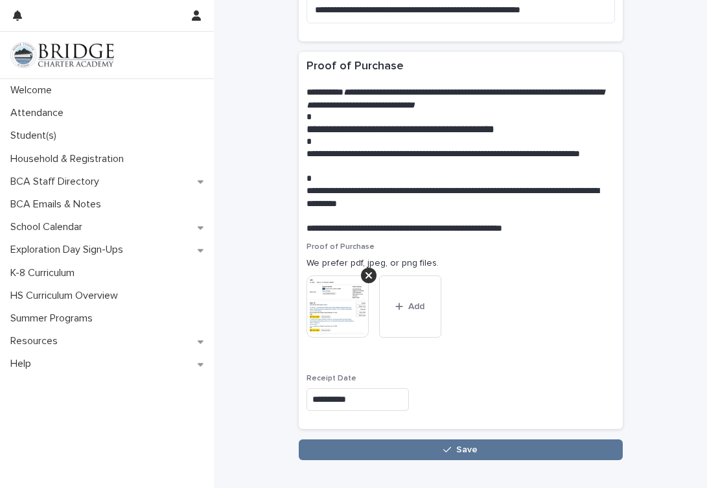
click at [450, 445] on icon "button" at bounding box center [447, 449] width 8 height 9
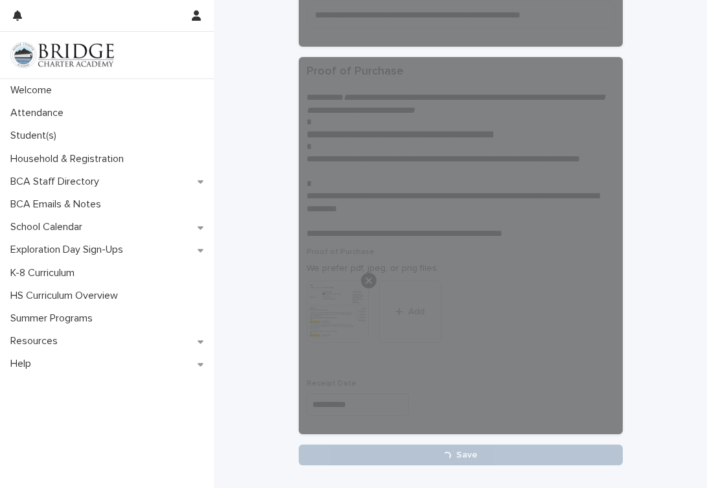
scroll to position [1238, 0]
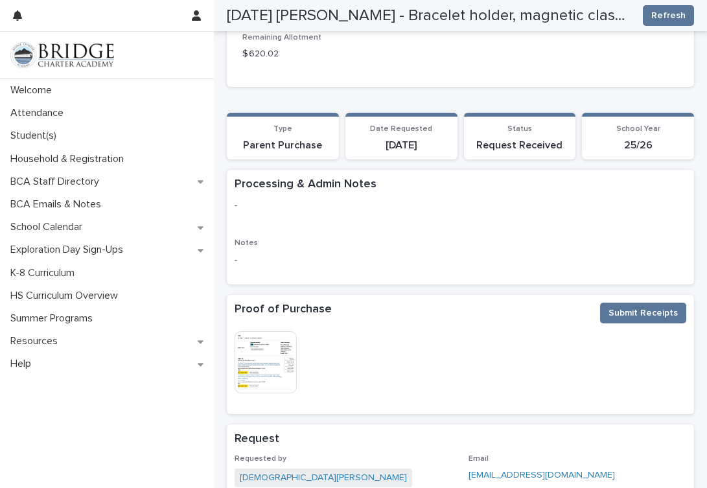
scroll to position [253, 0]
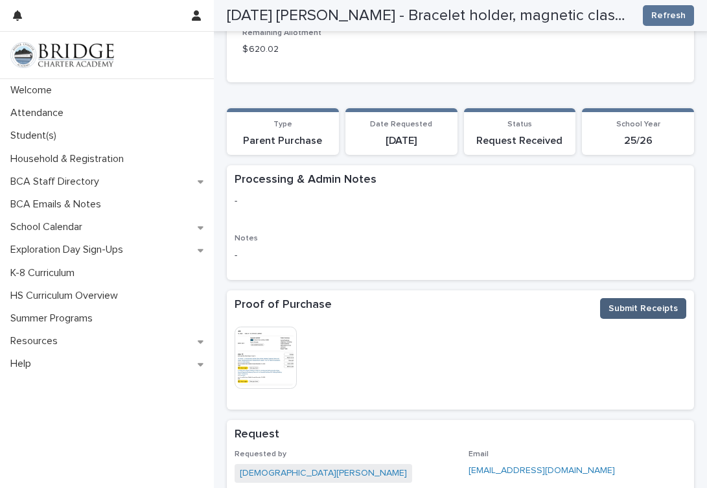
click at [651, 308] on span "Submit Receipts" at bounding box center [642, 308] width 69 height 13
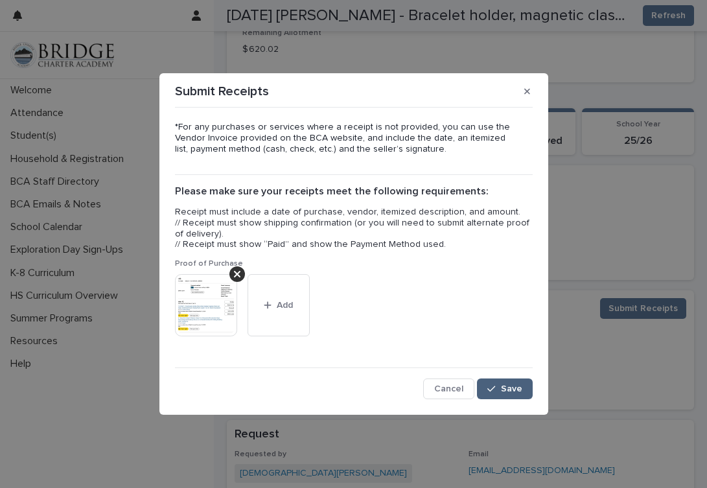
click at [516, 384] on span "Save" at bounding box center [511, 388] width 21 height 9
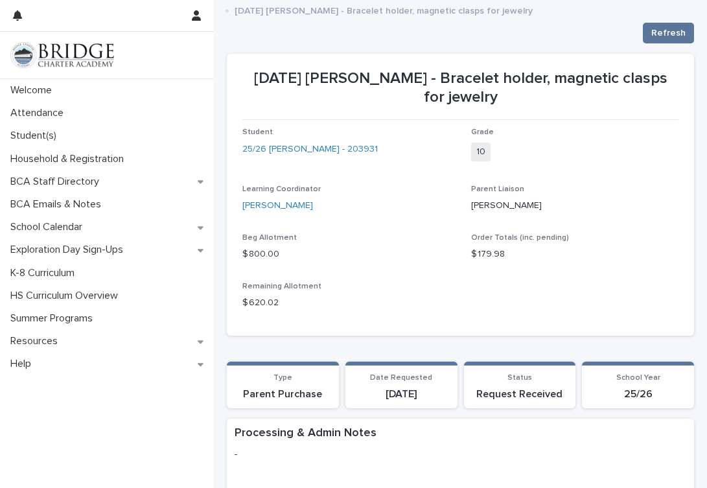
scroll to position [0, 0]
click at [668, 34] on span "Refresh" at bounding box center [668, 33] width 34 height 13
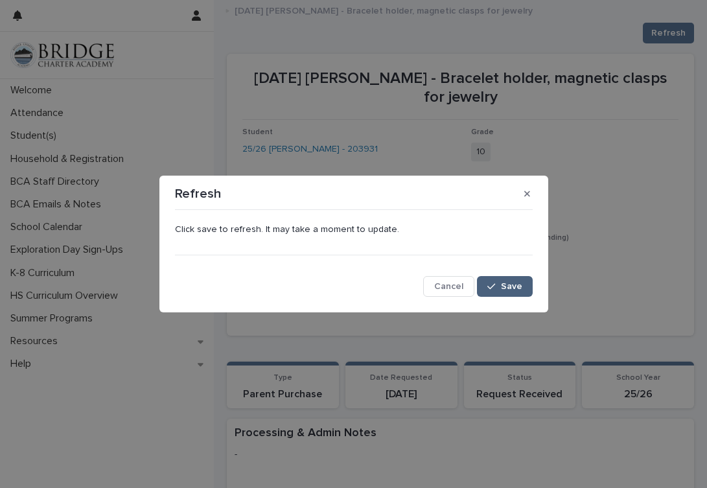
click at [519, 276] on button "Save" at bounding box center [504, 286] width 55 height 21
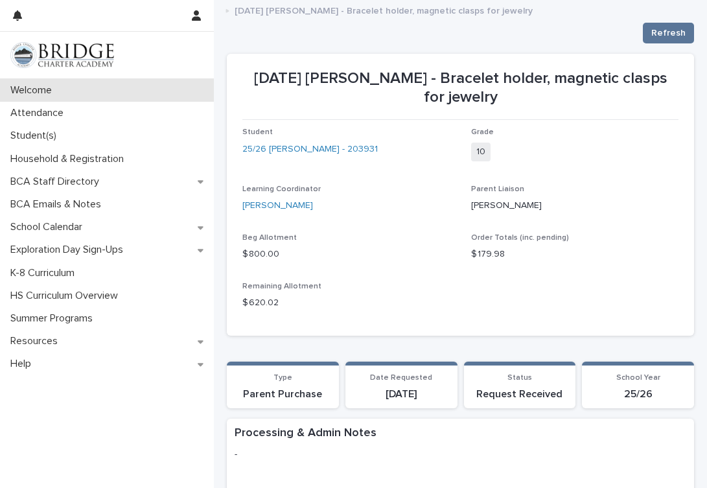
click at [41, 88] on p "Welcome" at bounding box center [33, 90] width 57 height 12
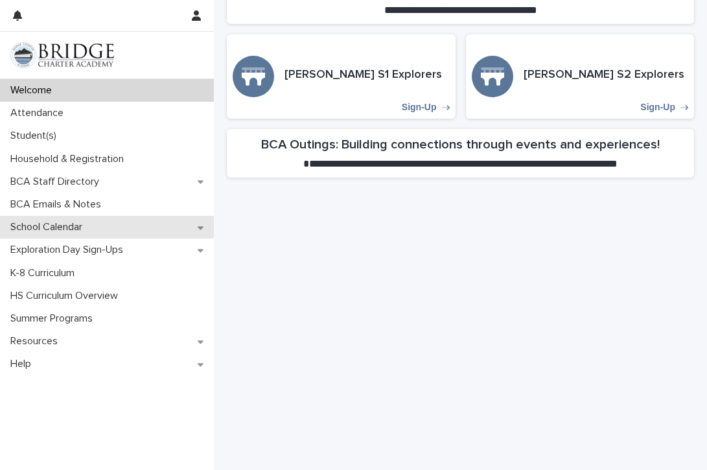
scroll to position [409, 0]
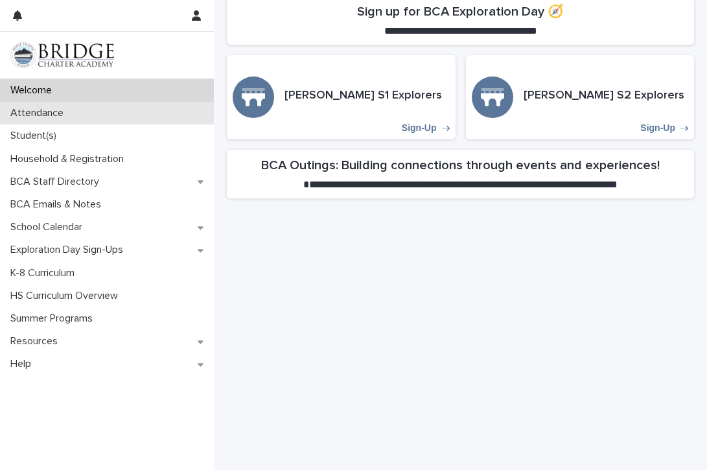
click at [51, 120] on div "Attendance" at bounding box center [107, 113] width 214 height 23
